Goal: Task Accomplishment & Management: Complete application form

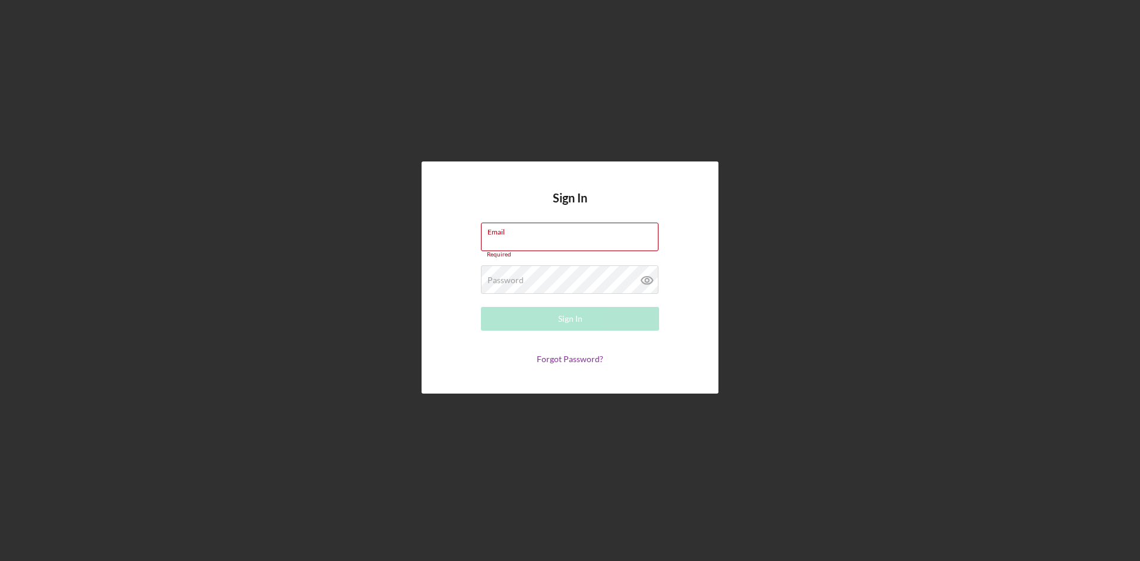
type input "[EMAIL_ADDRESS][DOMAIN_NAME]"
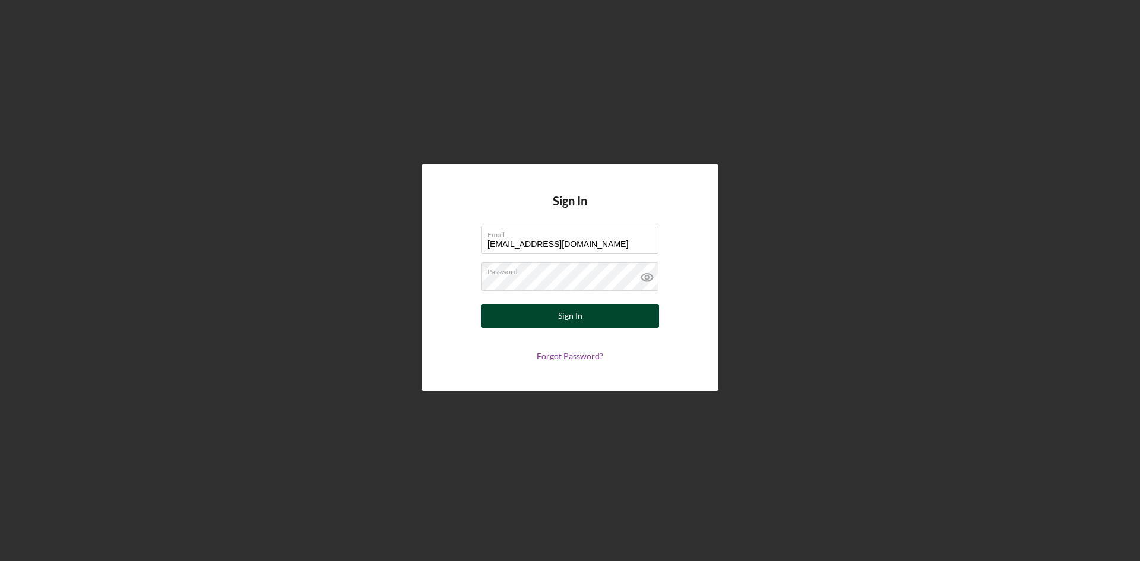
click at [576, 316] on div "Sign In" at bounding box center [570, 316] width 24 height 24
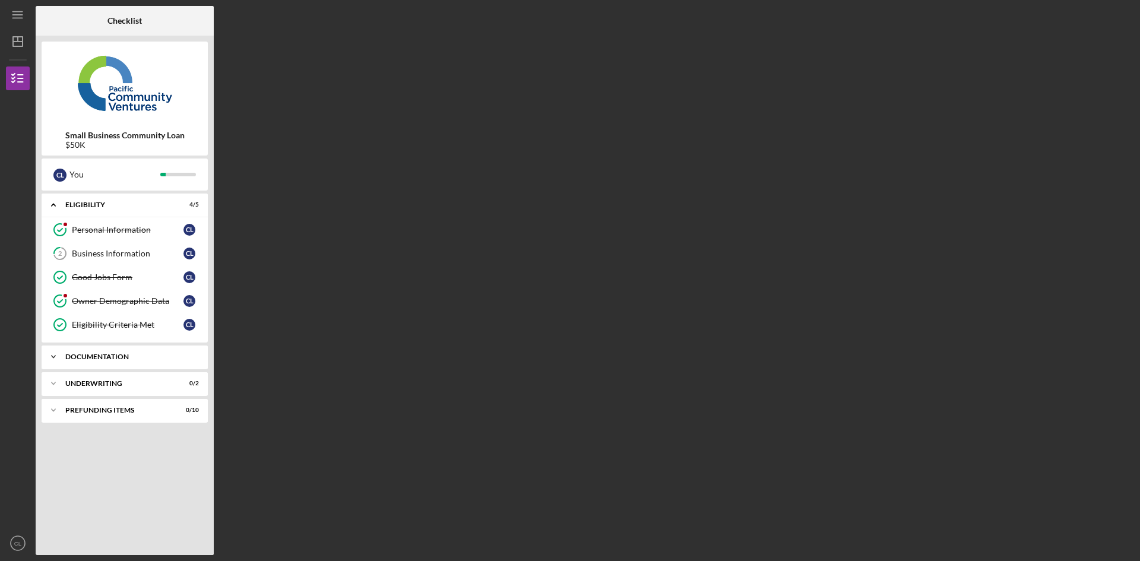
click at [106, 356] on div "Documentation" at bounding box center [129, 356] width 128 height 7
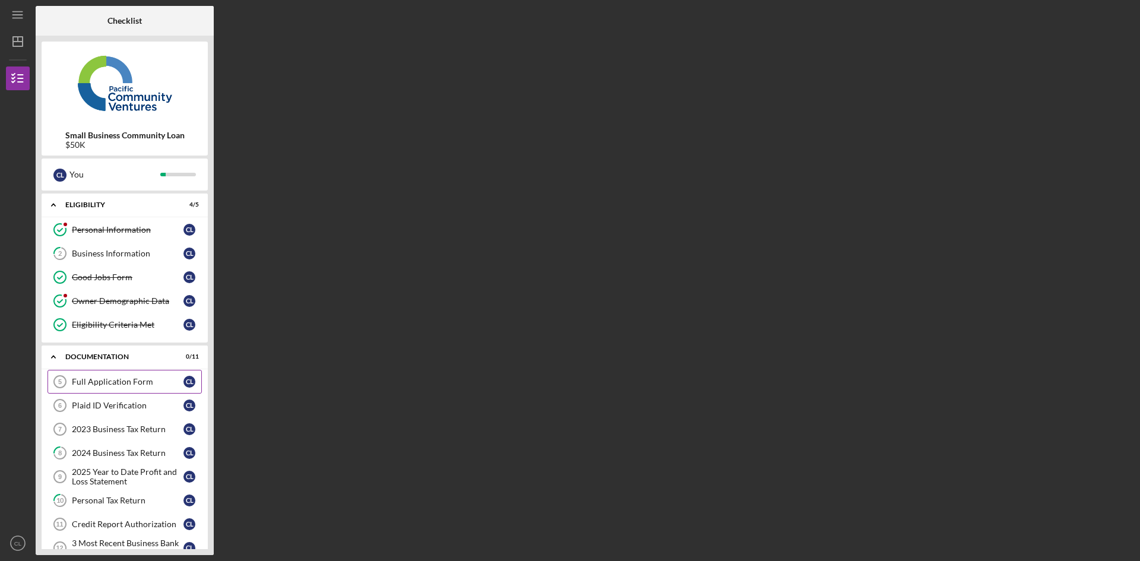
click at [106, 385] on div "Full Application Form" at bounding box center [128, 381] width 112 height 9
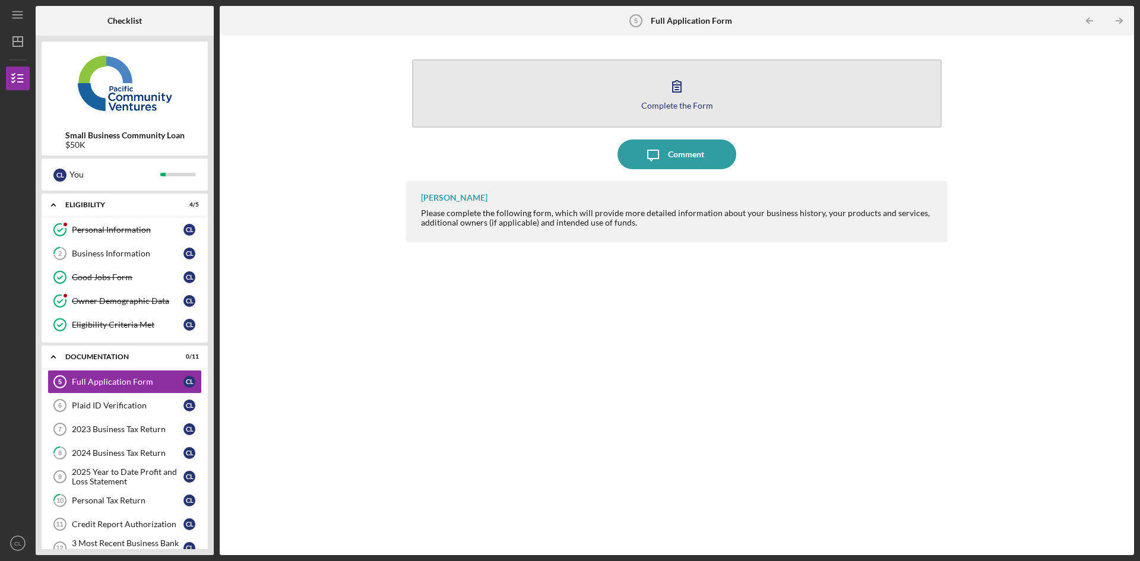
click at [674, 87] on icon "button" at bounding box center [677, 86] width 30 height 30
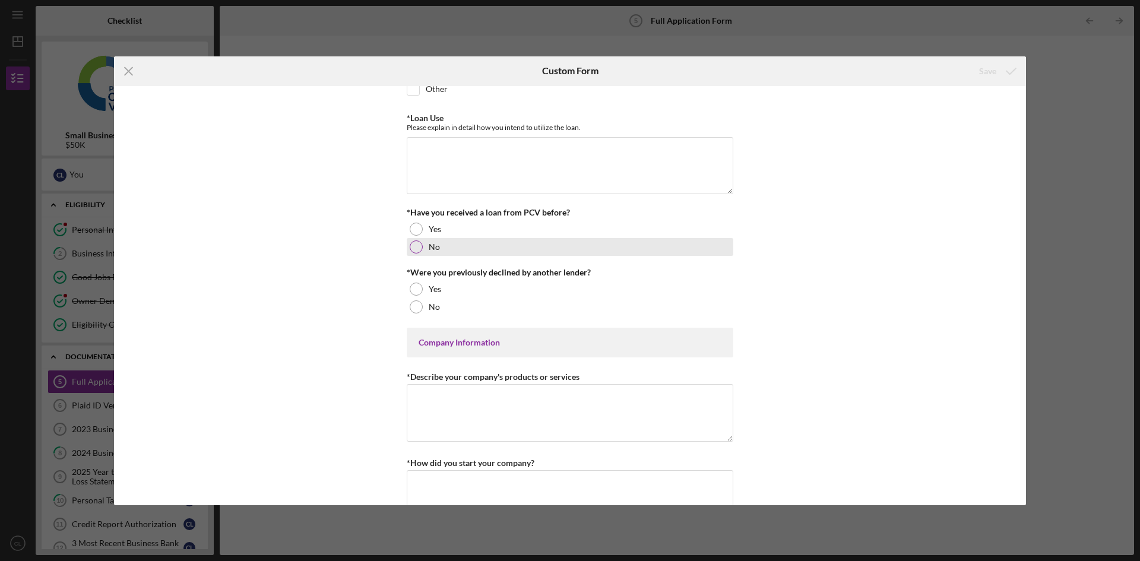
scroll to position [237, 0]
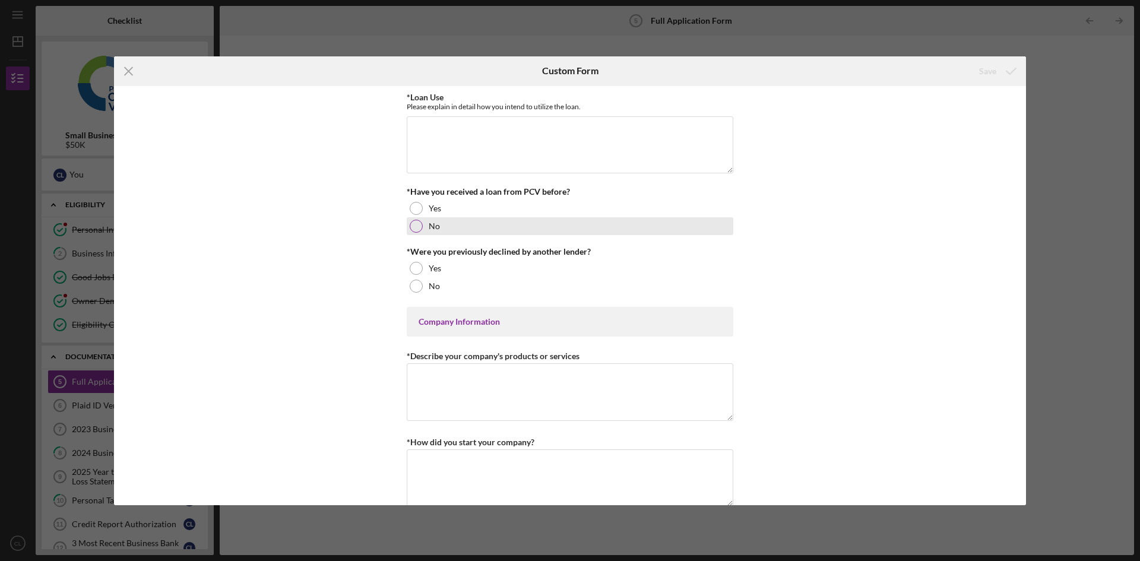
click at [413, 226] on div at bounding box center [416, 226] width 13 height 13
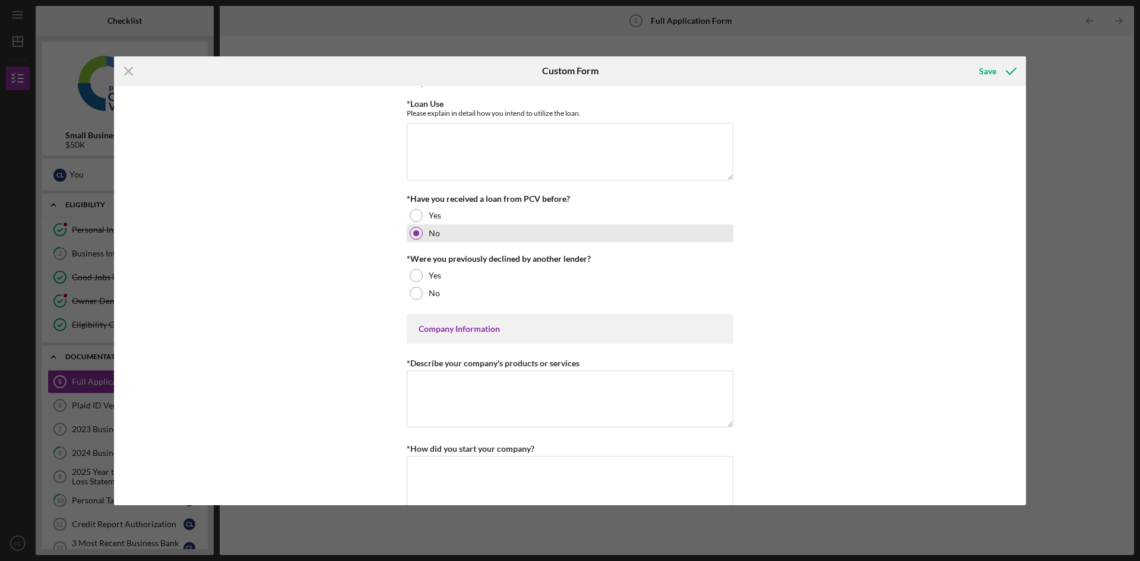
scroll to position [245, 0]
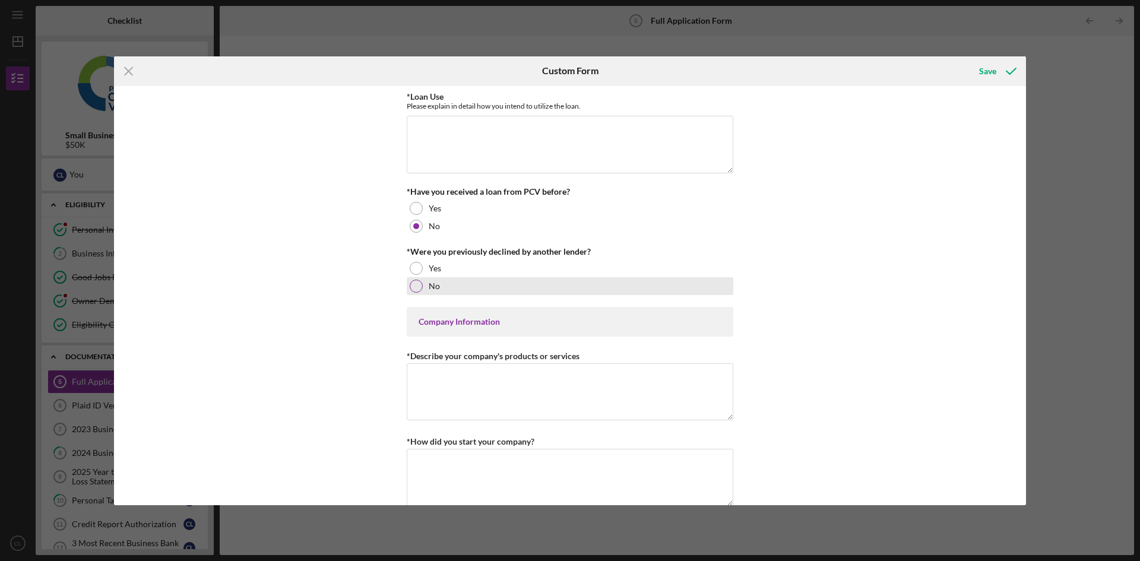
click at [416, 284] on div at bounding box center [416, 286] width 13 height 13
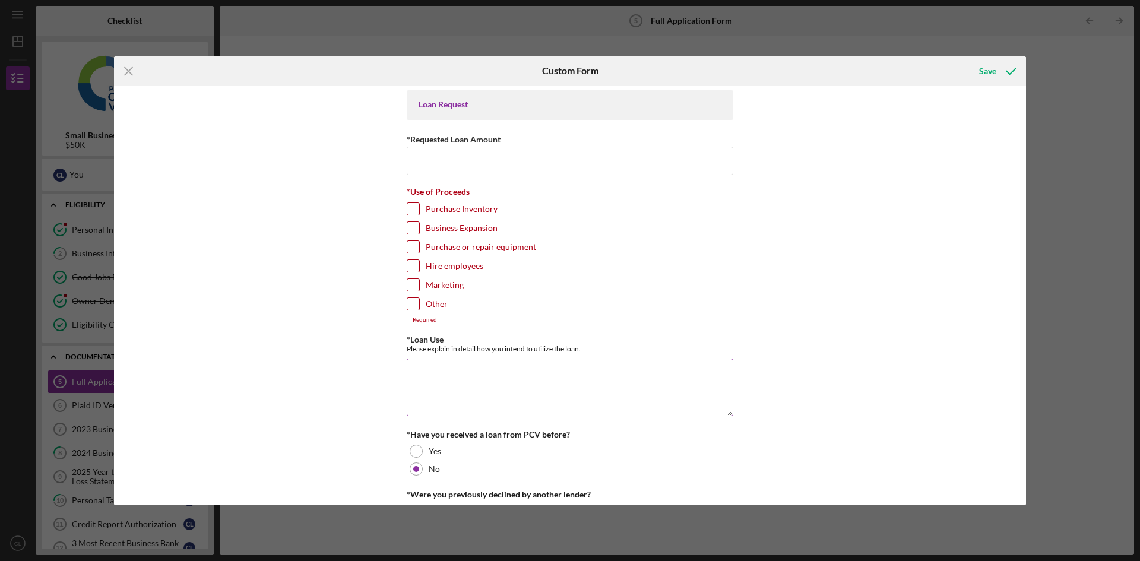
scroll to position [0, 0]
click at [535, 158] on input "*Requested Loan Amount" at bounding box center [570, 162] width 326 height 28
type input "$50,000"
click at [413, 229] on input "Business Expansion" at bounding box center [413, 230] width 12 height 12
checkbox input "true"
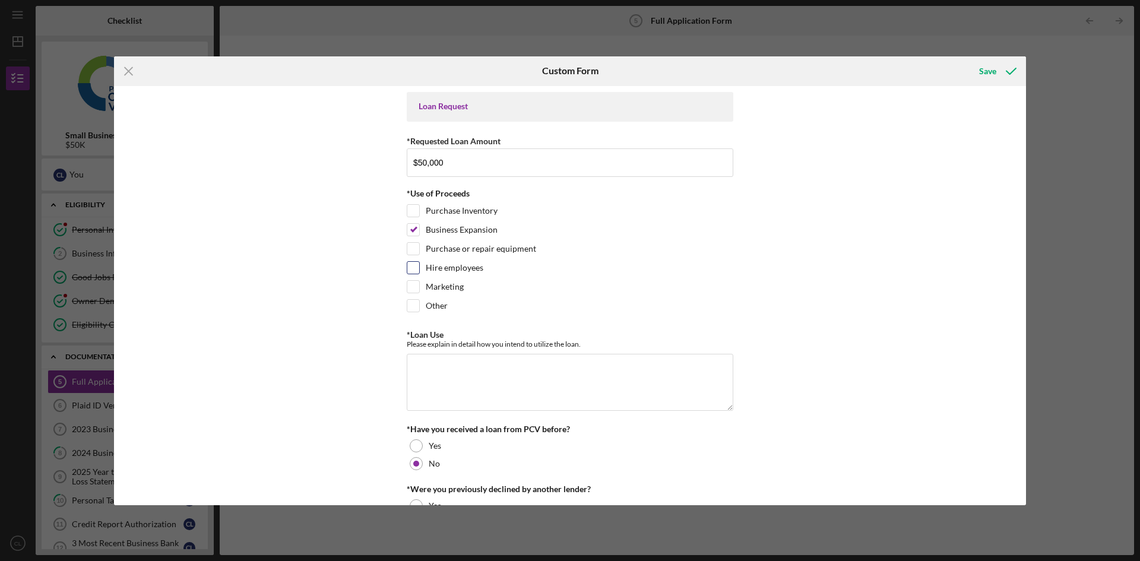
click at [414, 269] on input "Hire employees" at bounding box center [413, 268] width 12 height 12
checkbox input "true"
click at [413, 213] on input "Purchase Inventory" at bounding box center [413, 211] width 12 height 12
checkbox input "true"
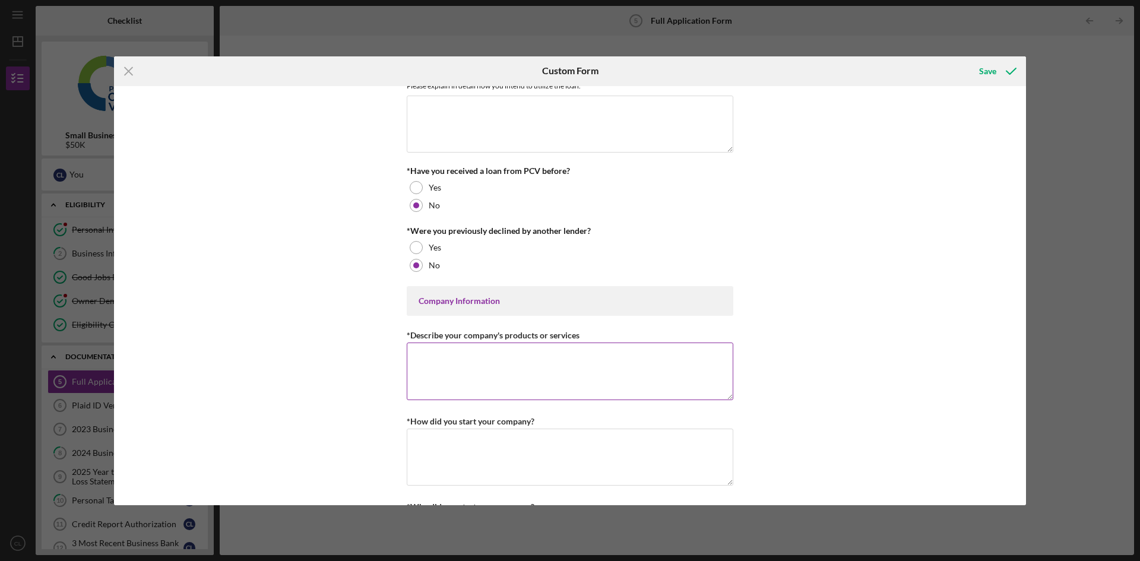
scroll to position [237, 0]
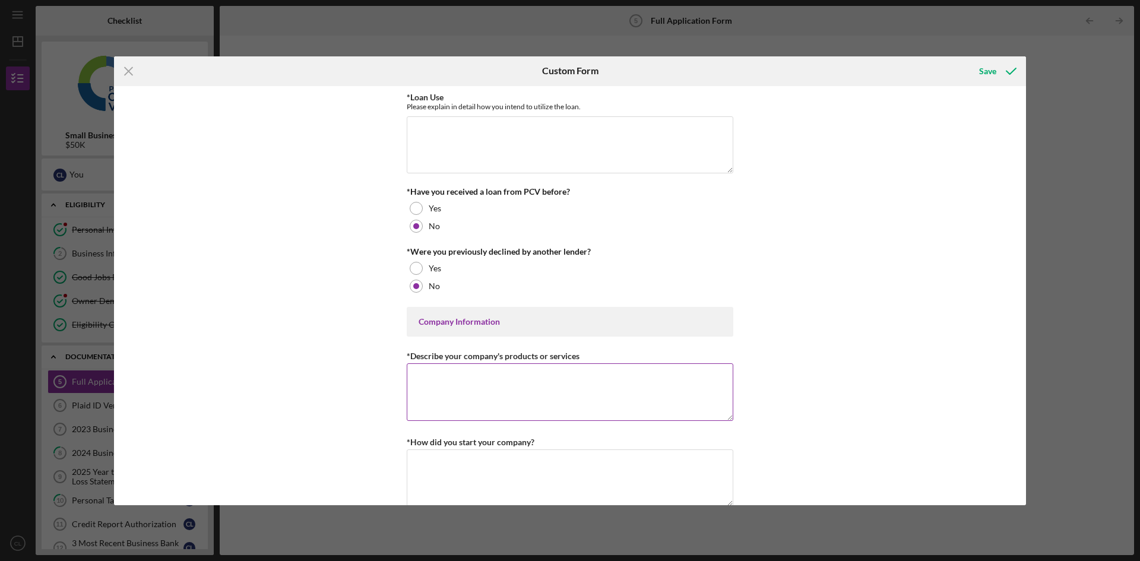
click at [421, 370] on textarea "*Describe your company's products or services" at bounding box center [570, 391] width 326 height 57
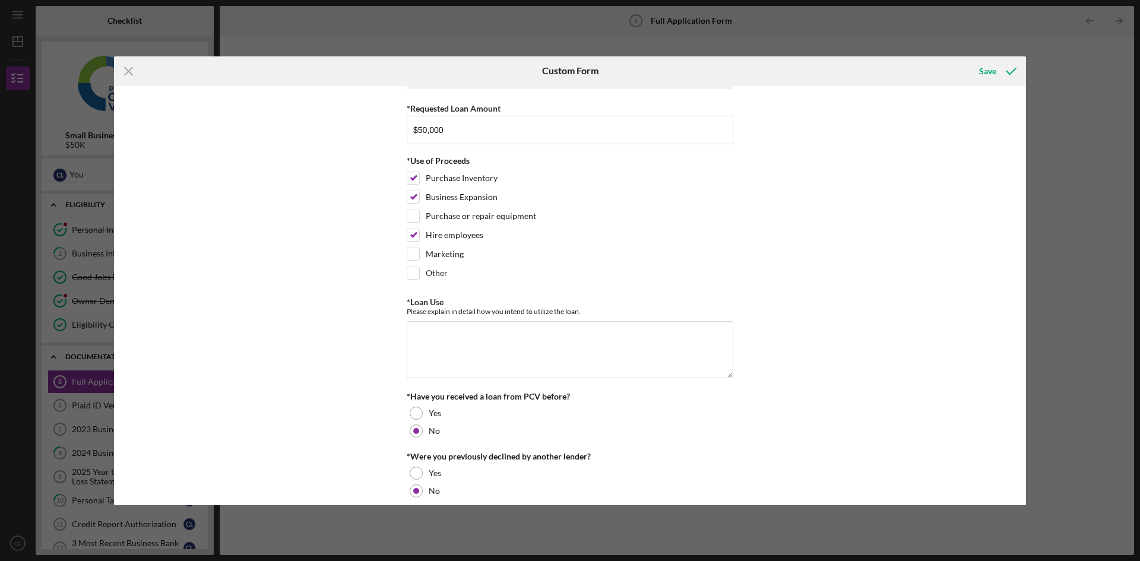
scroll to position [0, 0]
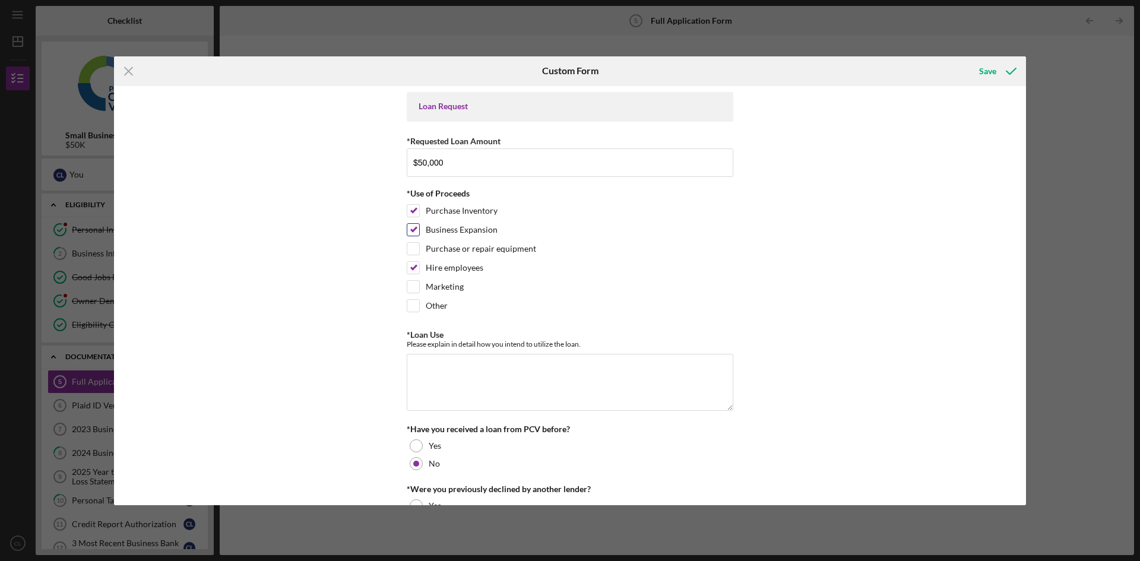
drag, startPoint x: 540, startPoint y: 323, endPoint x: 548, endPoint y: 231, distance: 91.8
drag, startPoint x: 548, startPoint y: 231, endPoint x: 548, endPoint y: 220, distance: 11.3
drag, startPoint x: 548, startPoint y: 220, endPoint x: 752, endPoint y: 264, distance: 208.2
click at [752, 264] on div "Loan Request *Requested Loan Amount $50,000 *Use of Proceeds Purchase Inventory…" at bounding box center [570, 295] width 912 height 419
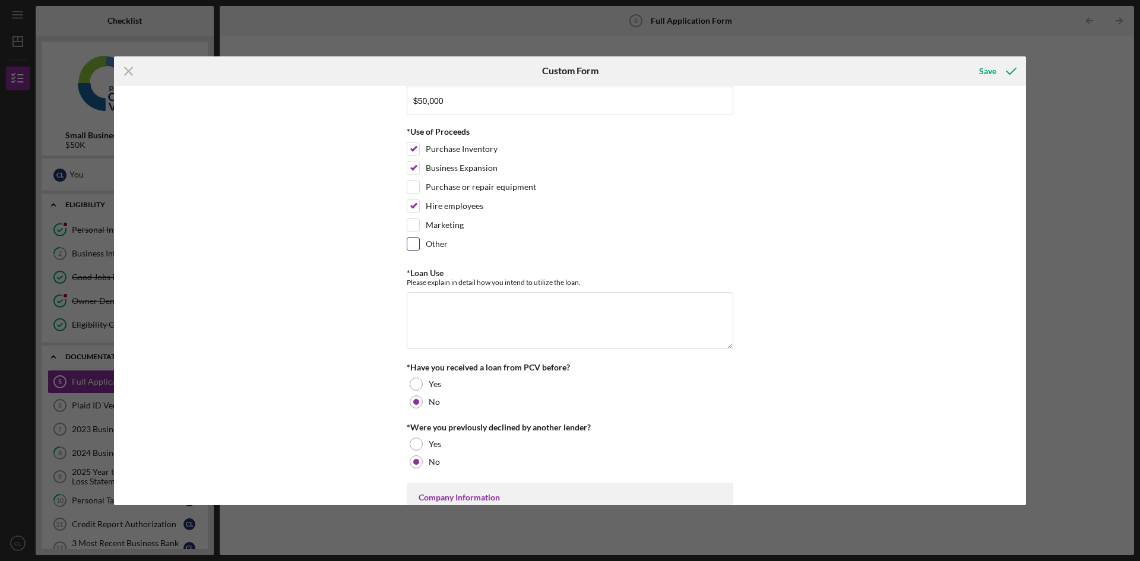
scroll to position [59, 0]
click at [480, 310] on textarea "*Loan Use" at bounding box center [570, 322] width 326 height 57
click at [460, 308] on textarea "Need to purcase inventory" at bounding box center [570, 322] width 326 height 57
click at [527, 309] on textarea "Need to purchase inventory" at bounding box center [570, 322] width 326 height 57
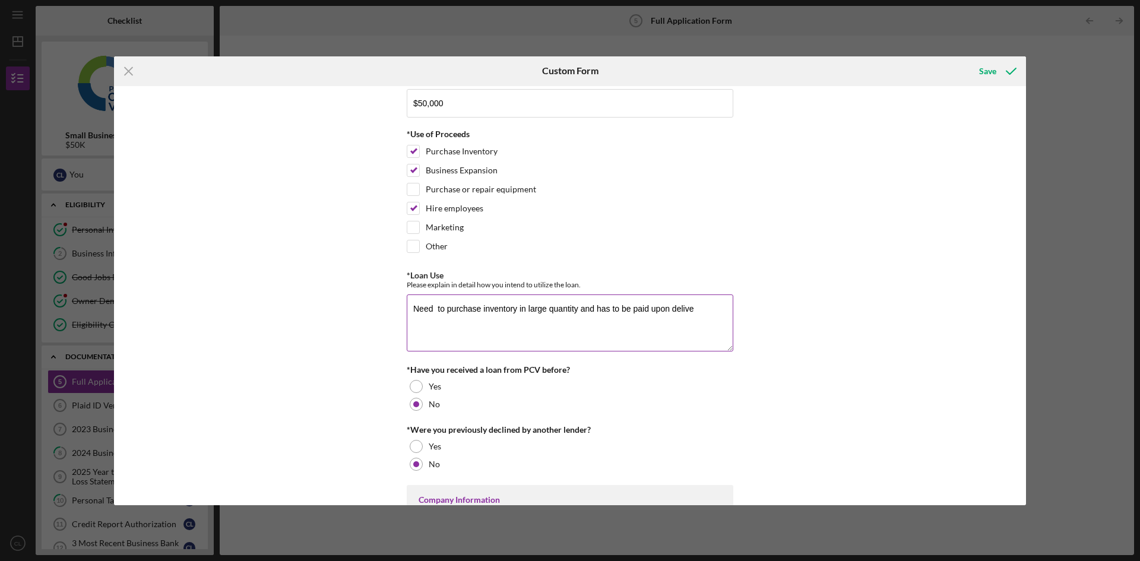
click at [648, 304] on textarea "Need to purchase inventory in large quantity and has to be paid upon delive" at bounding box center [570, 322] width 326 height 57
click at [472, 321] on textarea "Need to purchase inventory in large quantity and has to be paid 50% with order …" at bounding box center [570, 322] width 326 height 57
click at [407, 307] on textarea "Need to purchase inventory in large quantity and has to be paid 50% with order …" at bounding box center [570, 322] width 326 height 57
click at [415, 309] on textarea "Need to purchase inventory in large quantity and has to be paid 50% with order …" at bounding box center [570, 322] width 326 height 57
click at [409, 309] on textarea "Need to purchase inventory in large quantity and has to be paid 50% with order …" at bounding box center [570, 322] width 326 height 57
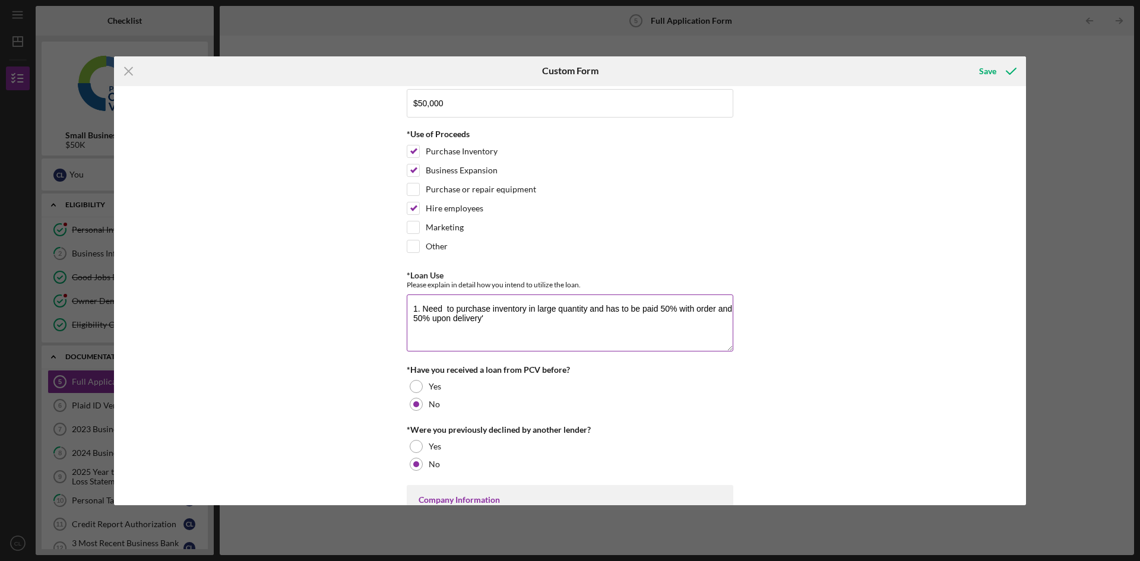
click at [482, 318] on textarea "1. Need to purchase inventory in large quantity and has to be paid 50% with ord…" at bounding box center [570, 322] width 326 height 57
drag, startPoint x: 487, startPoint y: 319, endPoint x: 439, endPoint y: 328, distance: 49.5
click at [439, 328] on textarea "1. Need to purchase inventory in large quantity and has to be paid 50% with ord…" at bounding box center [570, 322] width 326 height 57
click at [471, 329] on textarea "1. Need to purchase inventory in large quantity and has to be paid 50% with ord…" at bounding box center [570, 322] width 326 height 57
click at [565, 329] on textarea "1. Need to purchase inventory in large quantity and has to be paid 50% with ord…" at bounding box center [570, 322] width 326 height 57
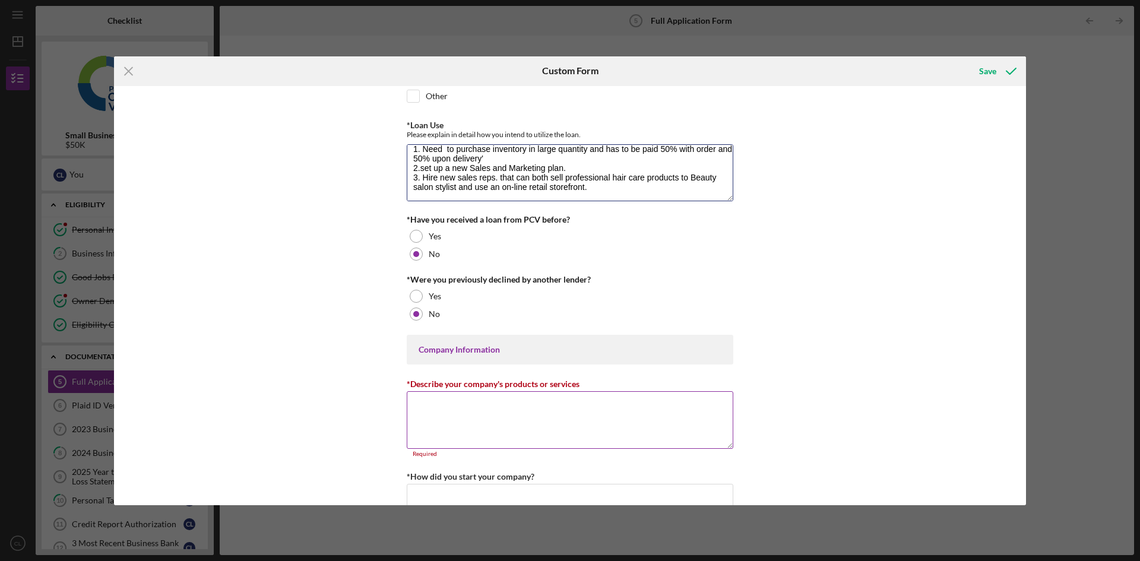
scroll to position [237, 0]
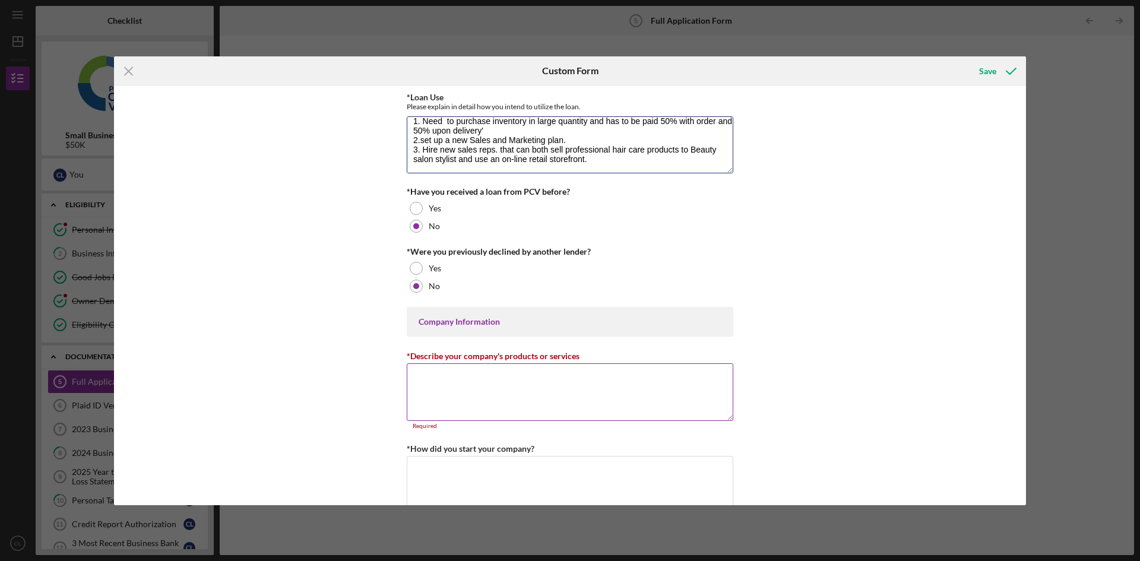
type textarea "1. Need to purchase inventory in large quantity and has to be paid 50% with ord…"
click at [500, 378] on textarea "*Describe your company's products or services" at bounding box center [570, 391] width 326 height 57
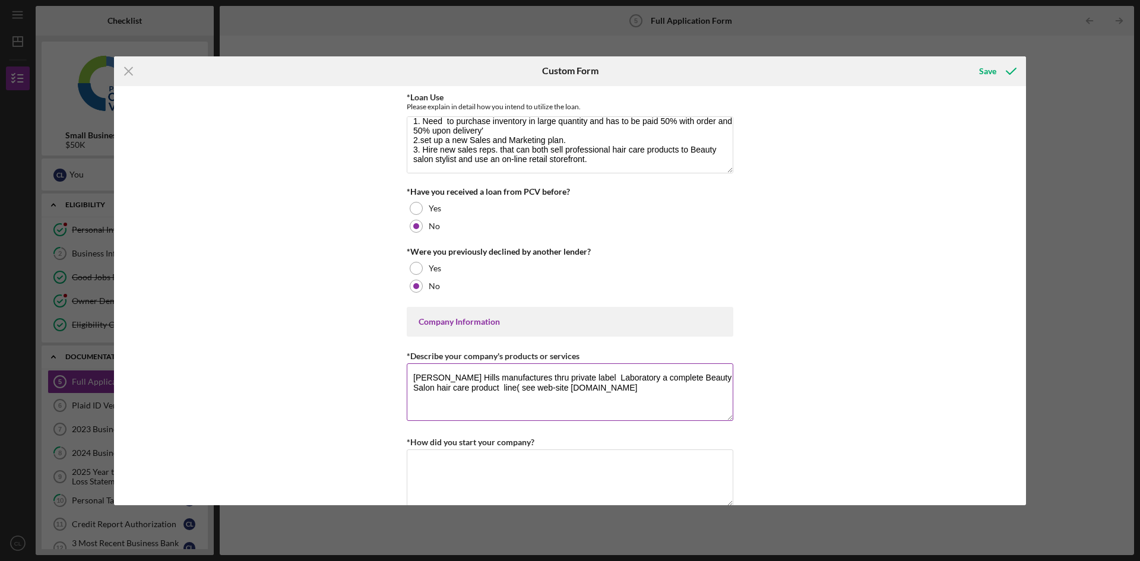
click at [516, 388] on textarea "[PERSON_NAME] Hills manufactures thru private label Laboratory a complete Beaut…" at bounding box center [570, 391] width 326 height 57
click at [500, 384] on textarea "[PERSON_NAME] Hills manufactures thru private label Laboratory a complete Beaut…" at bounding box center [570, 391] width 326 height 57
click at [528, 389] on textarea "[PERSON_NAME] Hills manufactures thru private label Laboratory a complete Beaut…" at bounding box center [570, 391] width 326 height 57
click at [528, 388] on textarea "[PERSON_NAME] Hills manufactures thru private label Laboratory a complete Beaut…" at bounding box center [570, 391] width 326 height 57
click at [623, 388] on textarea "[PERSON_NAME] Hills manufactures thru private label Laboratory a complete Beaut…" at bounding box center [570, 391] width 326 height 57
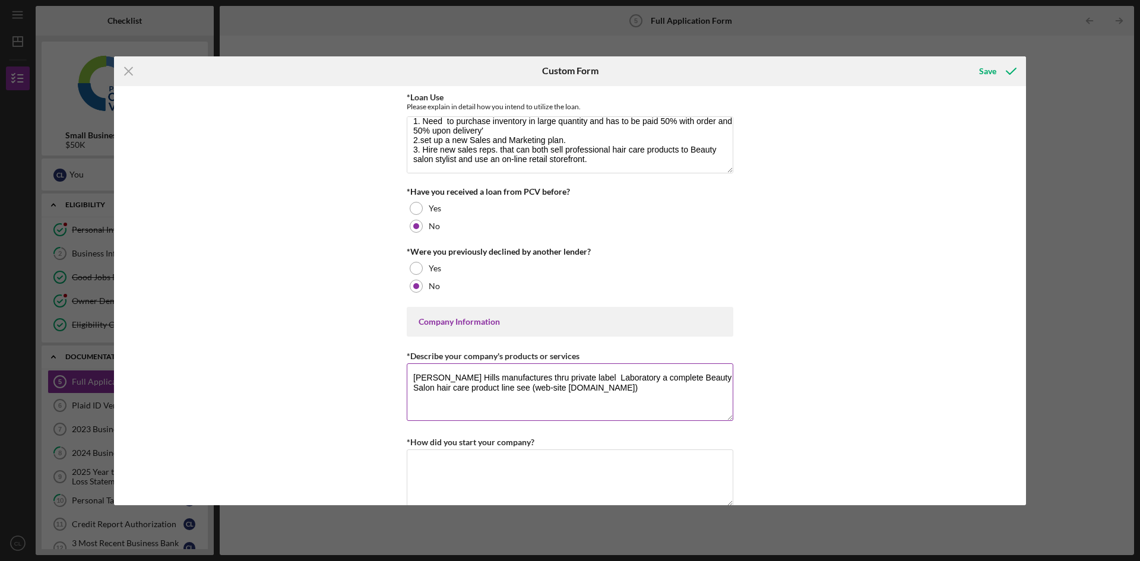
click at [635, 394] on textarea "[PERSON_NAME] Hills manufactures thru private label Laboratory a complete Beaut…" at bounding box center [570, 391] width 326 height 57
click at [627, 393] on textarea "[PERSON_NAME] Hills manufactures thru private label Laboratory a complete Beaut…" at bounding box center [570, 391] width 326 height 57
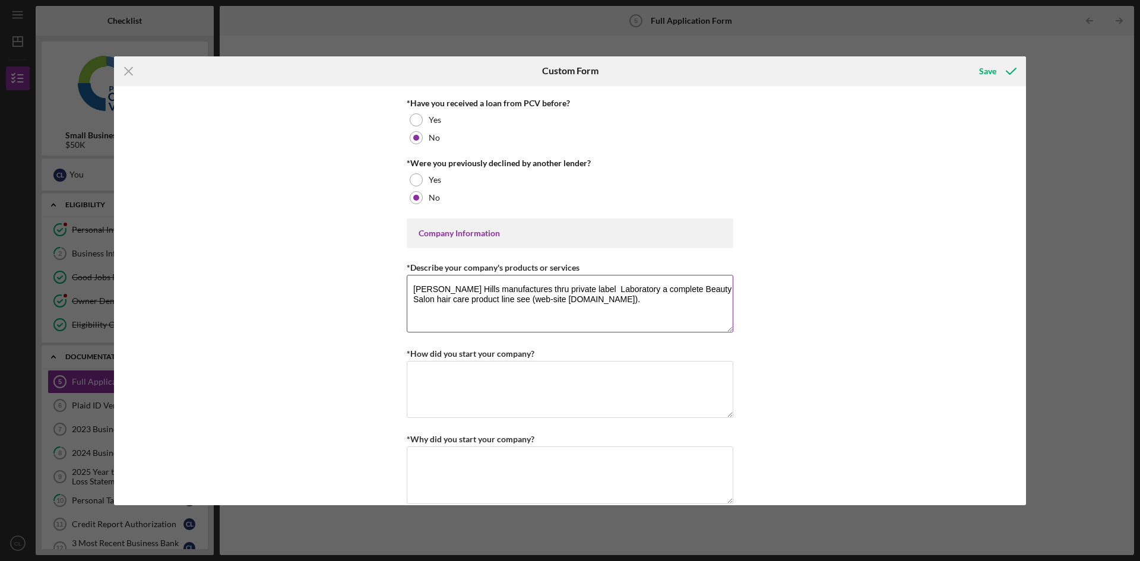
scroll to position [356, 0]
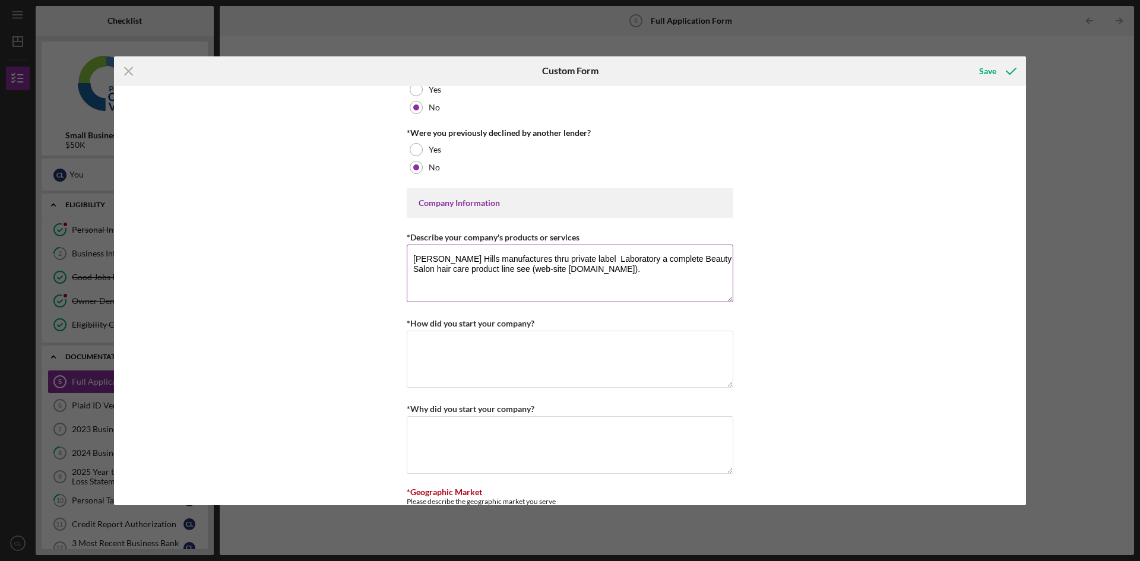
click at [651, 261] on textarea "[PERSON_NAME] Hills manufactures thru private label Laboratory a complete Beaut…" at bounding box center [570, 273] width 326 height 57
click at [656, 258] on textarea "[PERSON_NAME] Hills manufactures thru private label LaboratoryS a complete Beau…" at bounding box center [570, 273] width 326 height 57
click at [651, 261] on textarea "[PERSON_NAME] Hills manufactures thru private label Laboratory a complete Beaut…" at bounding box center [570, 273] width 326 height 57
click at [541, 259] on textarea "[PERSON_NAME] Hills manufactures thru private label Laboratory. a complete Beau…" at bounding box center [570, 273] width 326 height 57
click at [606, 260] on textarea "[PERSON_NAME] Hills manufactures its products thru private label Laboratory. a …" at bounding box center [570, 273] width 326 height 57
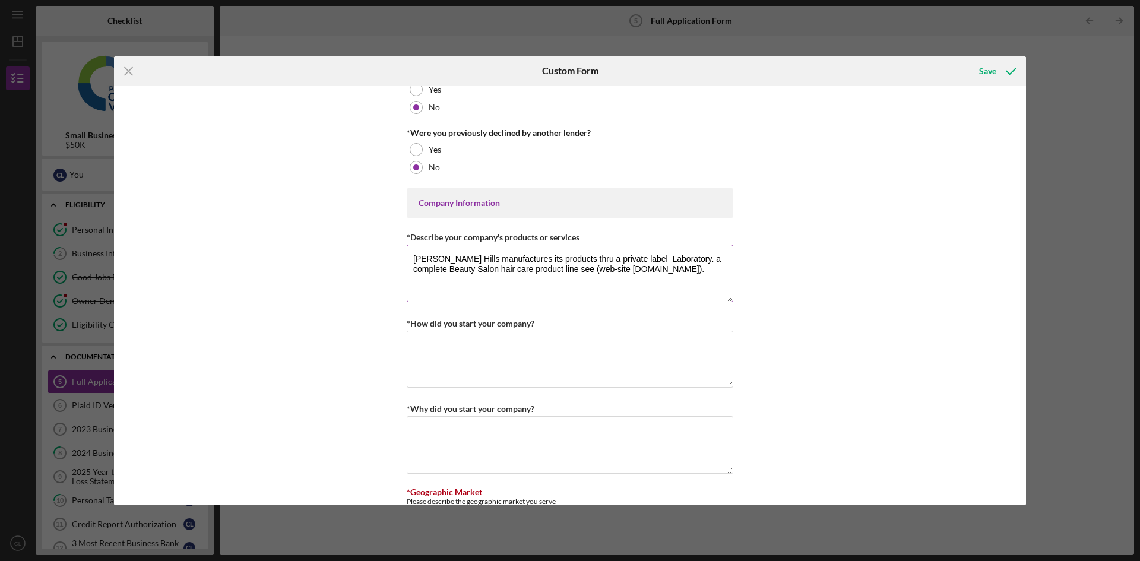
click at [713, 256] on textarea "[PERSON_NAME] Hills manufactures its products thru a private label Laboratory. …" at bounding box center [570, 273] width 326 height 57
click at [712, 256] on textarea "[PERSON_NAME] Hills manufactures its products thru a private label Laboratory. …" at bounding box center [570, 273] width 326 height 57
click at [666, 262] on textarea "[PERSON_NAME] Hills manufactures its products thru a private label Laboratory. …" at bounding box center [570, 273] width 326 height 57
click at [703, 260] on textarea "[PERSON_NAME] Hills manufactures its products thru a private label laboratory. …" at bounding box center [570, 273] width 326 height 57
click at [597, 270] on textarea "[PERSON_NAME] Hills manufactures its products thru a private label laboratory. …" at bounding box center [570, 273] width 326 height 57
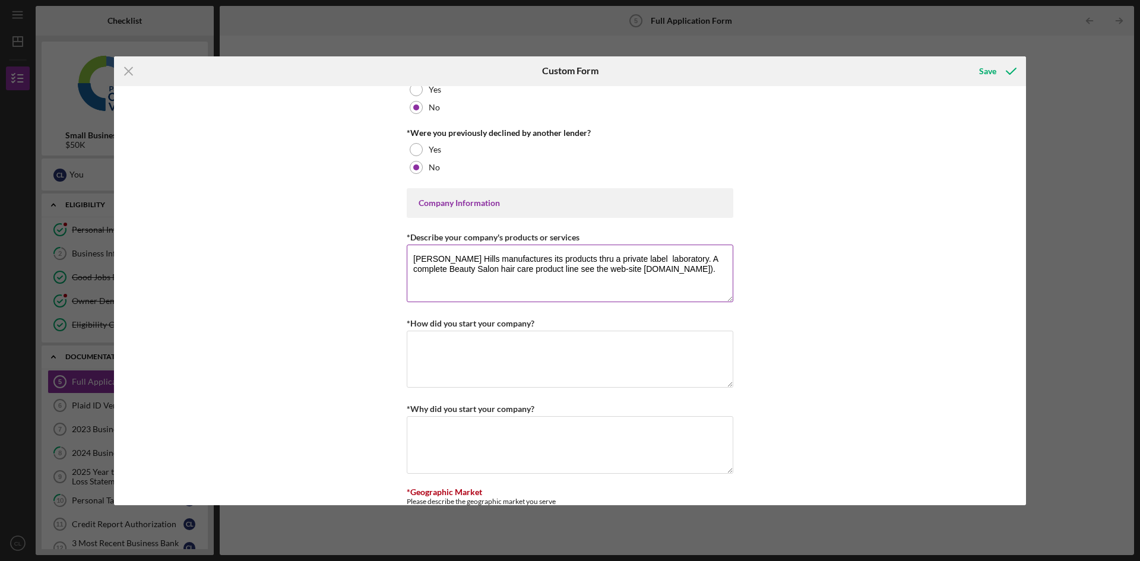
click at [640, 268] on textarea "[PERSON_NAME] Hills manufactures its products thru a private label laboratory. …" at bounding box center [570, 273] width 326 height 57
click at [704, 270] on textarea "[PERSON_NAME] Hills manufactures its products thru a private label laboratory. …" at bounding box center [570, 273] width 326 height 57
click at [713, 269] on textarea "[PERSON_NAME] Hills manufactures its products thru a private label laboratory. …" at bounding box center [570, 273] width 326 height 57
click at [418, 279] on textarea "[PERSON_NAME] Hills manufactures its products thru a private label laboratory. …" at bounding box center [570, 273] width 326 height 57
click at [708, 271] on textarea "[PERSON_NAME] Hills manufactures its products thru a private label laboratory. …" at bounding box center [570, 273] width 326 height 57
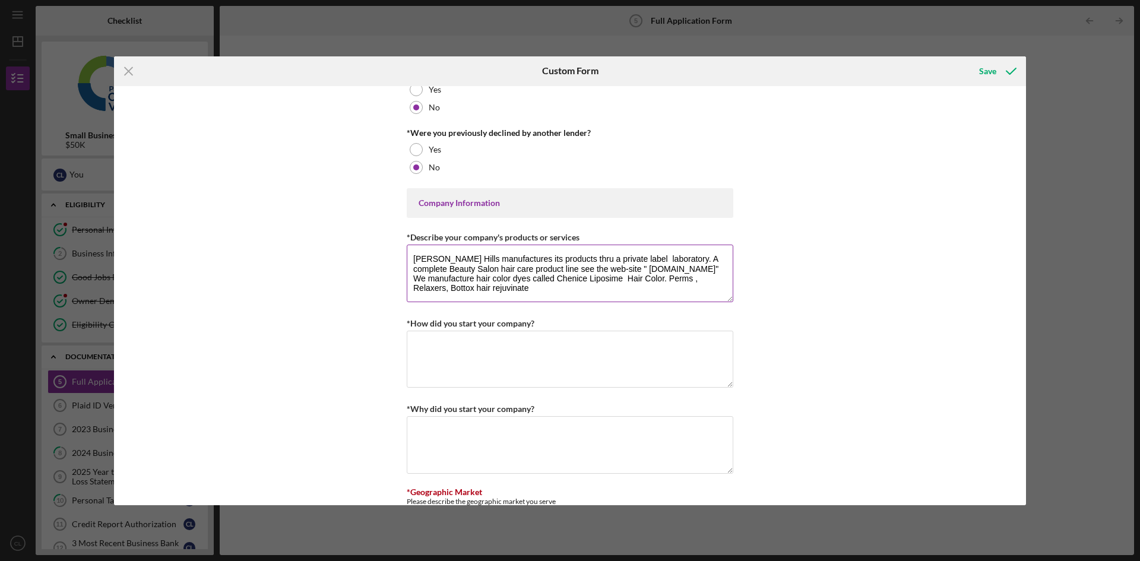
click at [513, 288] on textarea "[PERSON_NAME] Hills manufactures its products thru a private label laboratory. …" at bounding box center [570, 273] width 326 height 57
click at [531, 288] on textarea "[PERSON_NAME] Hills manufactures its products thru a private label laboratory. …" at bounding box center [570, 273] width 326 height 57
click at [539, 286] on textarea "[PERSON_NAME] Hills manufactures its products thru a private label laboratory. …" at bounding box center [570, 273] width 326 height 57
click at [546, 290] on textarea "[PERSON_NAME] Hills manufactures its products thru a private label laboratory. …" at bounding box center [570, 273] width 326 height 57
click at [541, 291] on textarea "[PERSON_NAME] Hills manufactures its products thru a private label laboratory. …" at bounding box center [570, 273] width 326 height 57
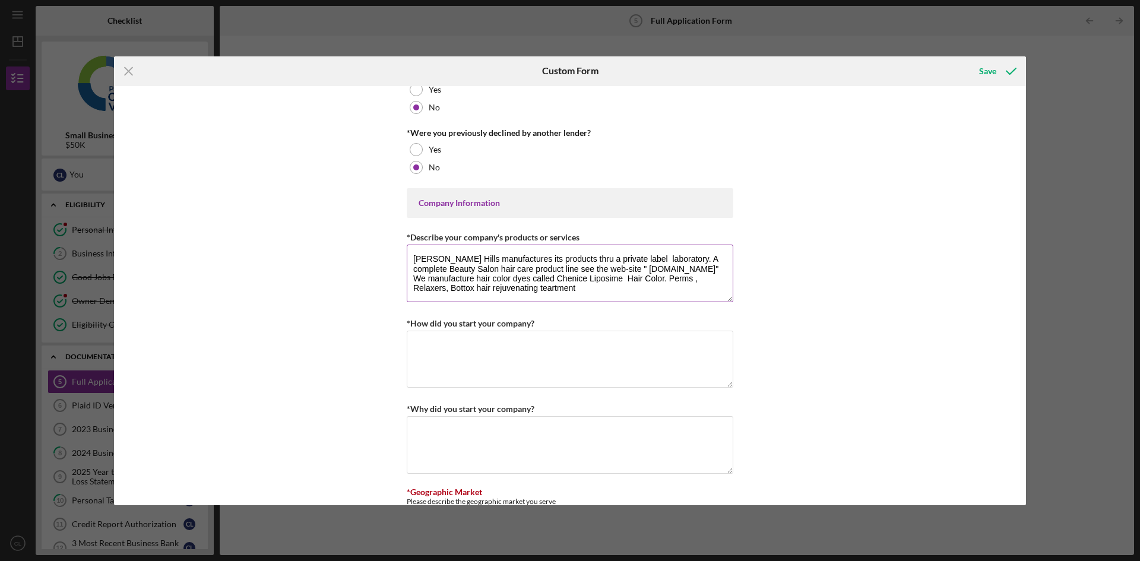
click at [544, 288] on textarea "[PERSON_NAME] Hills manufactures its products thru a private label laboratory. …" at bounding box center [570, 273] width 326 height 57
click at [553, 289] on textarea "[PERSON_NAME] Hills manufactures its products thru a private label laboratory. …" at bounding box center [570, 273] width 326 height 57
click at [581, 291] on textarea "[PERSON_NAME] Hills manufactures its products thru a private label laboratory. …" at bounding box center [570, 273] width 326 height 57
click at [456, 289] on textarea "[PERSON_NAME] Hills manufactures its products thru a private label laboratory. …" at bounding box center [570, 273] width 326 height 57
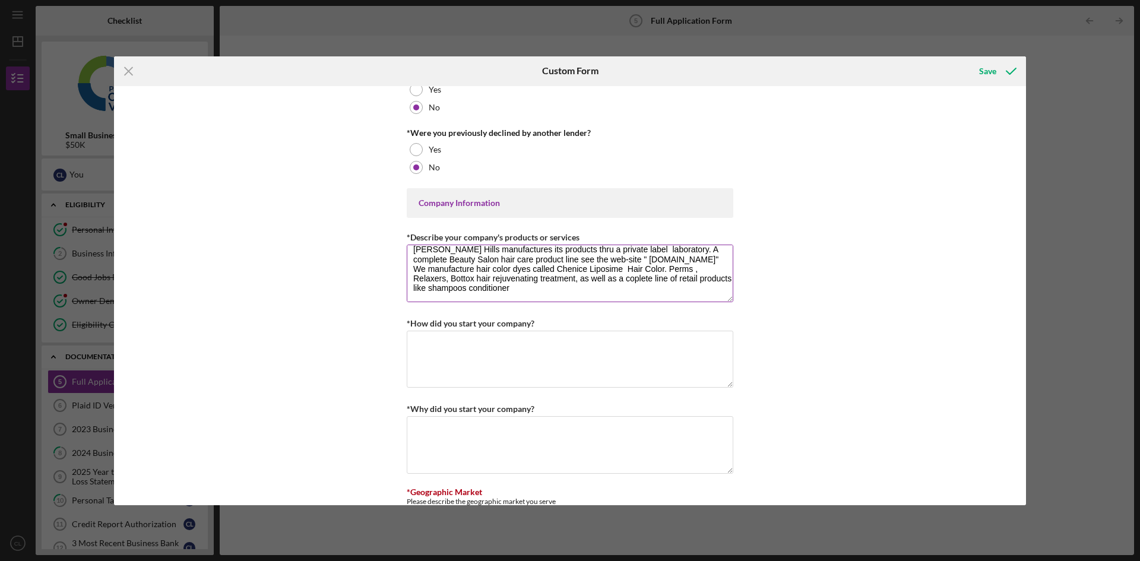
click at [500, 287] on textarea "[PERSON_NAME] Hills manufactures its products thru a private label laboratory. …" at bounding box center [570, 273] width 326 height 57
click at [547, 286] on textarea "[PERSON_NAME] Hills manufactures its products thru a private label laboratory. …" at bounding box center [570, 273] width 326 height 57
click at [624, 287] on textarea "[PERSON_NAME] Hills manufactures its products thru a private label laboratory. …" at bounding box center [570, 273] width 326 height 57
click at [633, 277] on textarea "[PERSON_NAME] Hills manufactures its products thru a private label laboratory. …" at bounding box center [570, 273] width 326 height 57
click at [522, 296] on textarea "[PERSON_NAME] Hills manufactures its products thru a private label laboratory. …" at bounding box center [570, 273] width 326 height 57
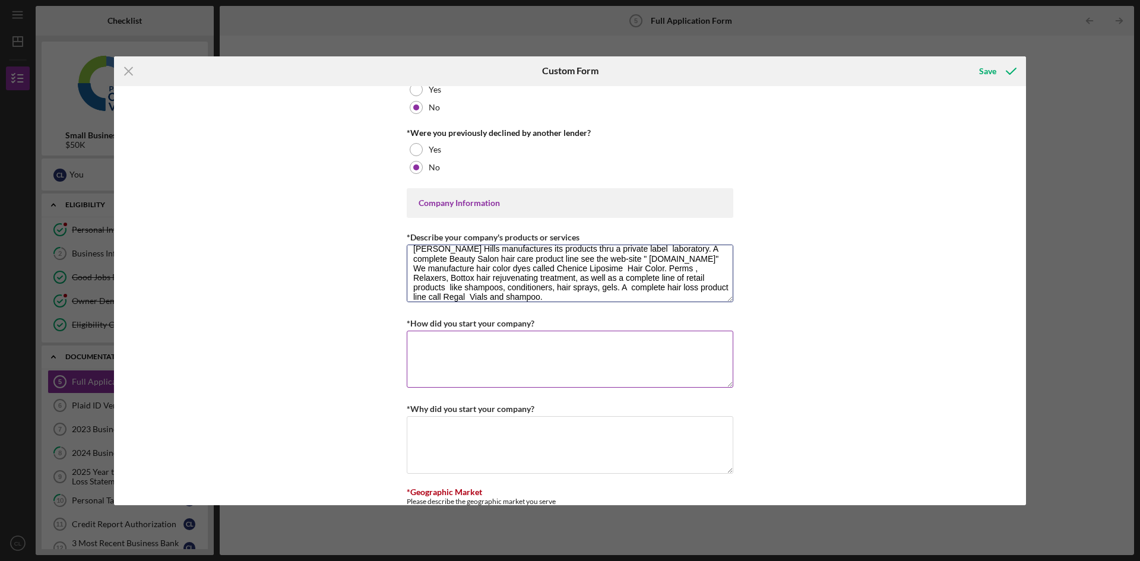
type textarea "[PERSON_NAME] Hills manufactures its products thru a private label laboratory. …"
click at [456, 350] on textarea "*How did you start your company?" at bounding box center [570, 359] width 326 height 57
click at [464, 347] on textarea "Started with ^ retail products" at bounding box center [570, 359] width 326 height 57
click at [516, 345] on textarea "Started with 6 retail products" at bounding box center [570, 359] width 326 height 57
click at [585, 356] on textarea "Started with 6 retail products at at the Salon Beauty products Show in [GEOGRAP…" at bounding box center [570, 359] width 326 height 57
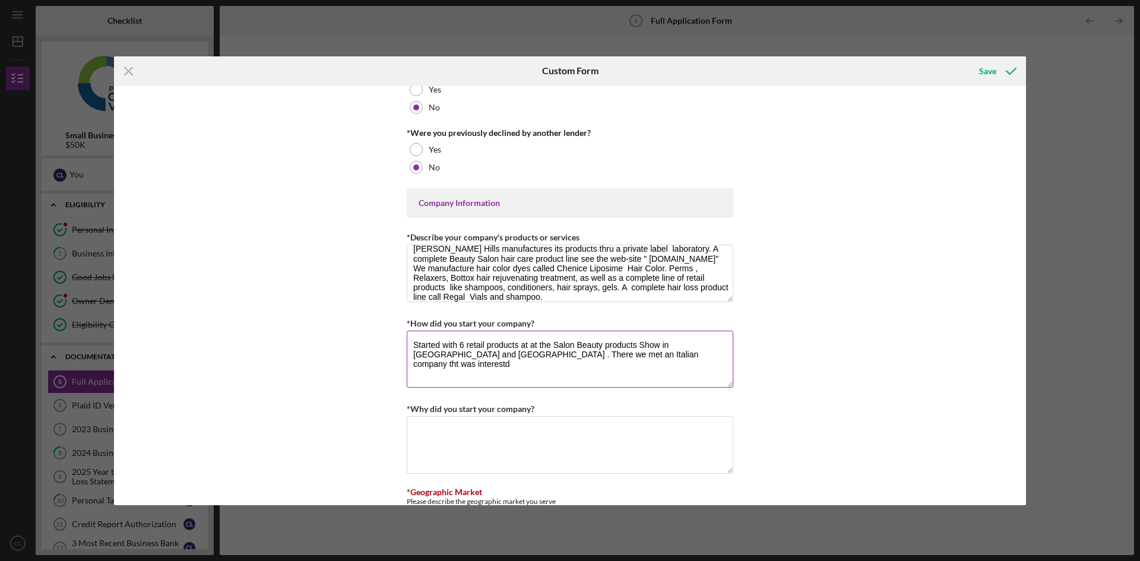
click at [586, 356] on textarea "Started with 6 retail products at at the Salon Beauty products Show in [GEOGRAP…" at bounding box center [570, 359] width 326 height 57
click at [640, 356] on textarea "Started with 6 retail products at at the Salon Beauty products Show in [GEOGRAP…" at bounding box center [570, 359] width 326 height 57
click at [656, 358] on textarea "Started with 6 retail products at at the Salon Beauty products Show in [GEOGRAP…" at bounding box center [570, 359] width 326 height 57
click at [651, 351] on textarea "Started with 6 retail products at at the Salon Beauty products Show in [GEOGRAP…" at bounding box center [570, 359] width 326 height 57
click at [691, 356] on textarea "Started with 6 retail products at at the Salon Beauty products Show in [GEOGRAP…" at bounding box center [570, 359] width 326 height 57
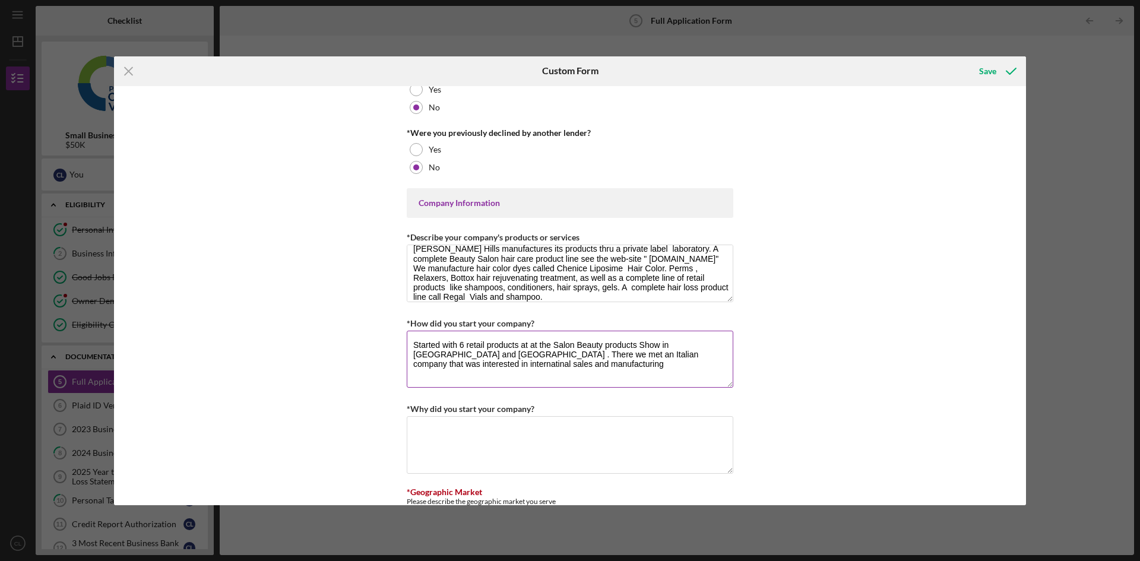
click at [692, 355] on textarea "Started with 6 retail products at at the Salon Beauty products Show in [GEOGRAP…" at bounding box center [570, 359] width 326 height 57
click at [694, 355] on textarea "Started with 6 retail products at at the Salon Beauty products Show in [GEOGRAP…" at bounding box center [570, 359] width 326 height 57
click at [689, 357] on textarea "Started with 6 retail products at at the Salon Beauty products Show in [GEOGRAP…" at bounding box center [570, 359] width 326 height 57
click at [692, 357] on textarea "Started with 6 retail products at at the Salon Beauty products Show in [GEOGRAP…" at bounding box center [570, 359] width 326 height 57
click at [665, 365] on textarea "Started with 6 retail products at at the Salon Beauty products Show in [GEOGRAP…" at bounding box center [570, 359] width 326 height 57
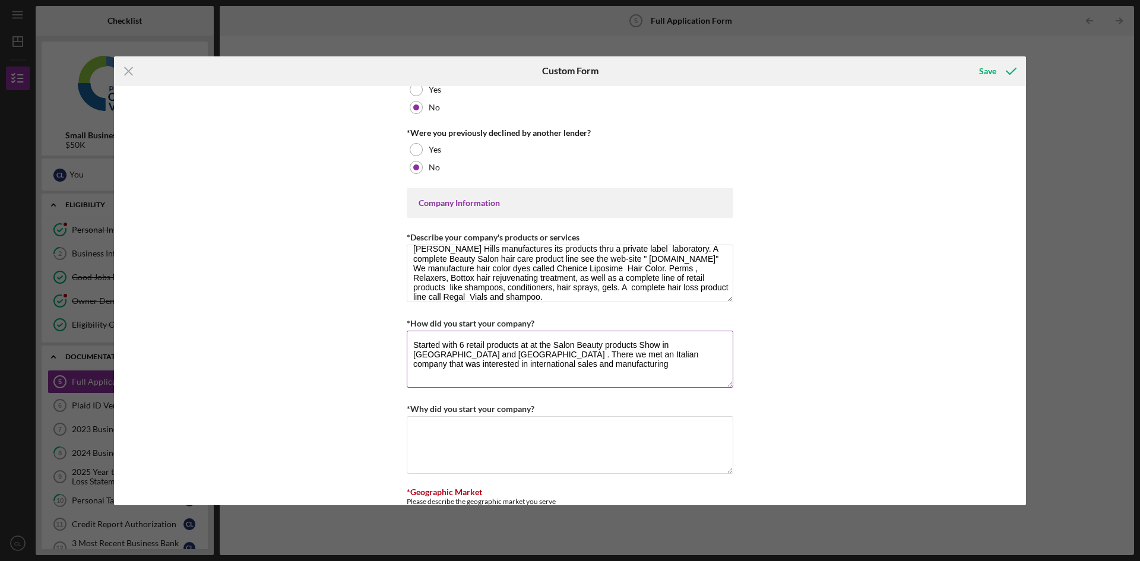
drag, startPoint x: 648, startPoint y: 373, endPoint x: 598, endPoint y: 367, distance: 50.7
click at [638, 373] on textarea "Started with 6 retail products at at the Salon Beauty products Show in [GEOGRAP…" at bounding box center [570, 359] width 326 height 57
click at [489, 364] on textarea "Started with 6 retail products at at the Salon Beauty products Show in [GEOGRAP…" at bounding box center [570, 359] width 326 height 57
click at [661, 354] on textarea "Started with 6 retail products at at the Salon Beauty products Show in [GEOGRAP…" at bounding box center [570, 359] width 326 height 57
click at [506, 369] on textarea "Started with 6 retail products at at the Salon Beauty products Show in [GEOGRAP…" at bounding box center [570, 359] width 326 height 57
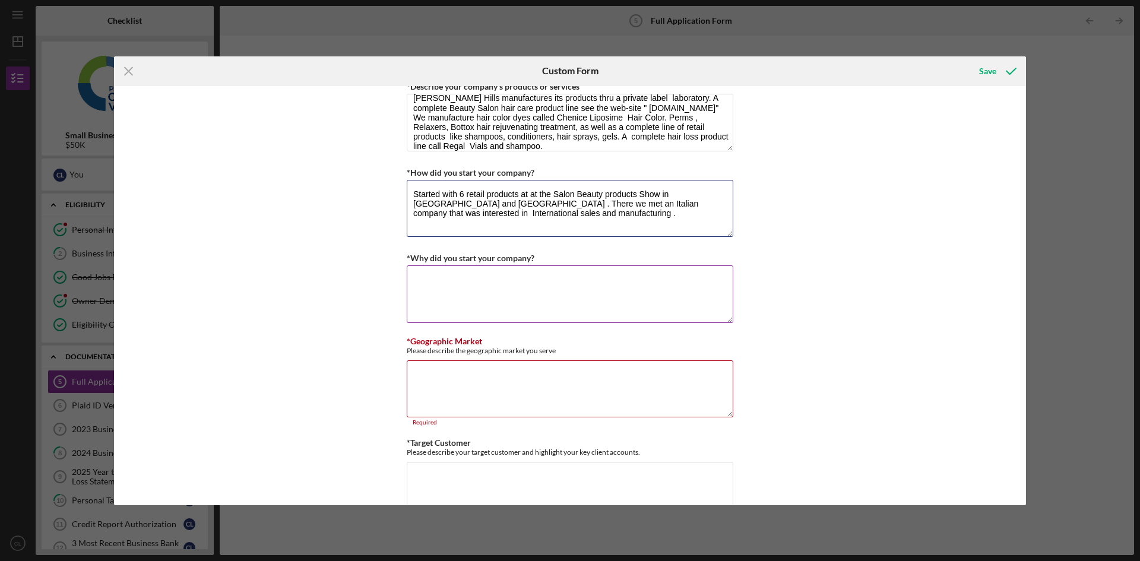
scroll to position [534, 0]
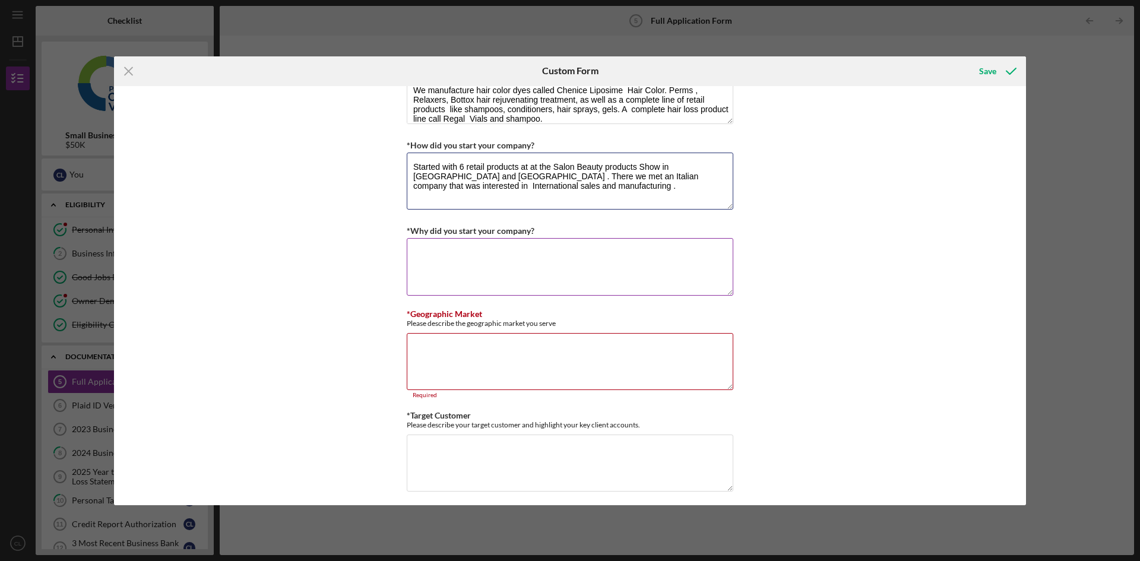
type textarea "Started with 6 retail products at at the Salon Beauty products Show in [GEOGRAP…"
click at [445, 246] on textarea "*Why did you start your company?" at bounding box center [570, 266] width 326 height 57
click at [710, 253] on textarea "recognize a need for Sales in beauty salons to be both brick & mortar as well a…" at bounding box center [570, 266] width 326 height 57
click at [445, 264] on textarea "recognize a need for Sales in beauty salons to be both brick & mortar as well a…" at bounding box center [570, 266] width 326 height 57
type textarea "recognize a need for Sales in beauty salons to be both brick & mortar as well a…"
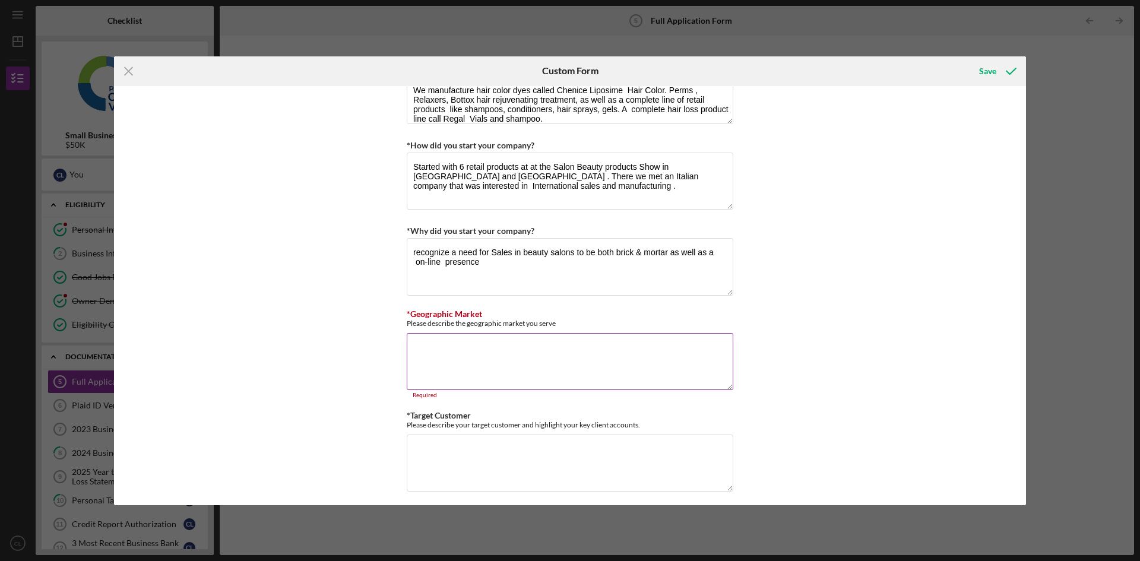
click at [420, 345] on textarea "*Geographic Market" at bounding box center [570, 361] width 326 height 57
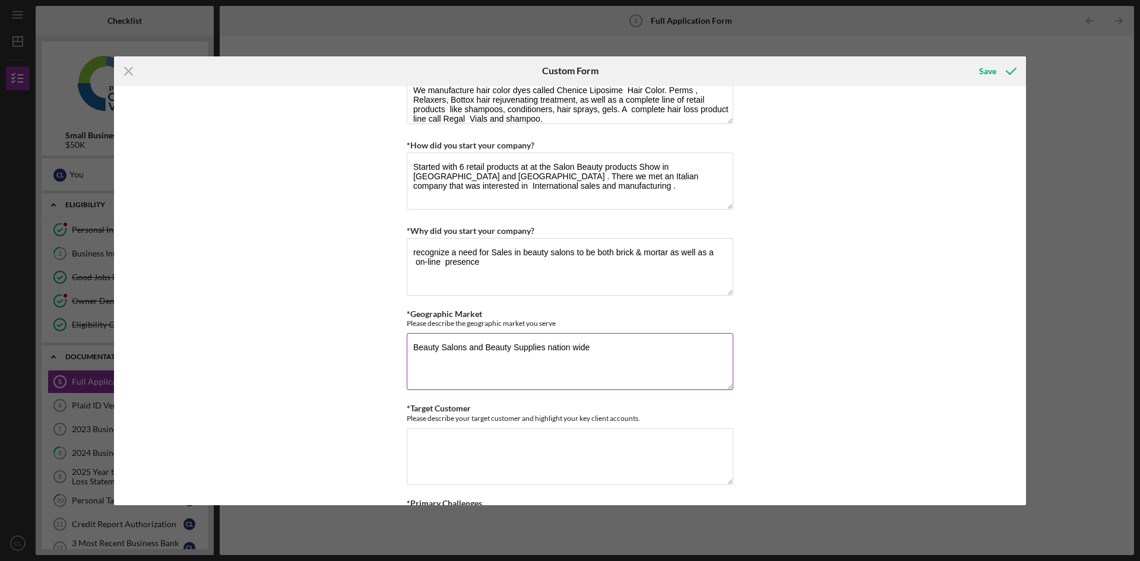
click at [569, 347] on textarea "Beauty Salons and Beauty Supplies nation wide" at bounding box center [570, 361] width 326 height 57
click at [574, 347] on textarea "Beauty Salons and Beauty Supplies nation wide" at bounding box center [570, 361] width 326 height 57
click at [570, 348] on textarea "Beauty Salons and Beauty Supplies nation wide" at bounding box center [570, 361] width 326 height 57
click at [617, 338] on textarea "Beauty Salons and Beauty Supplies nationwide" at bounding box center [570, 361] width 326 height 57
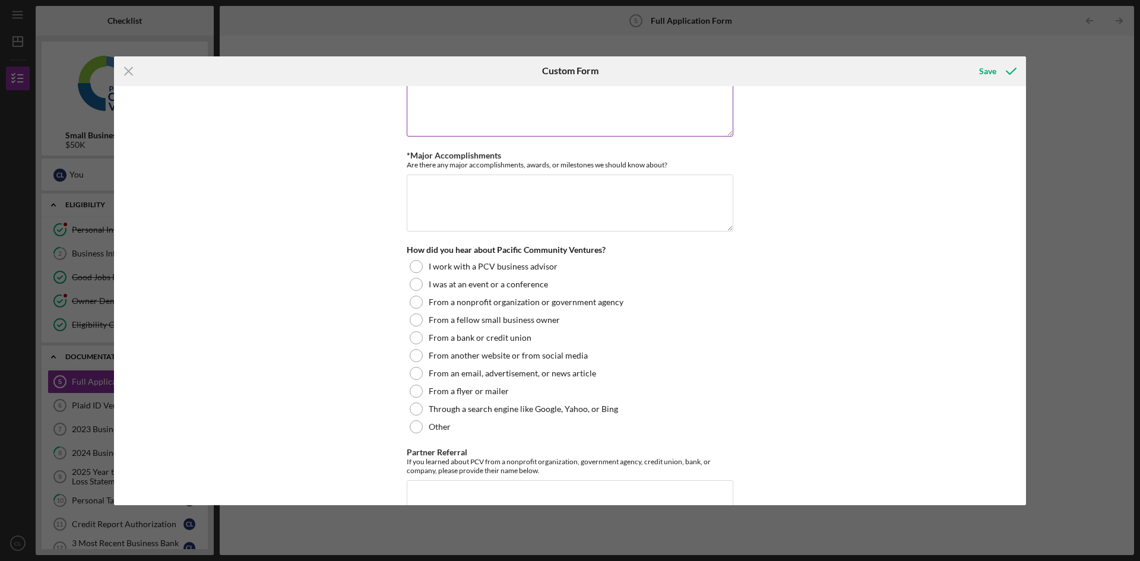
scroll to position [1187, 0]
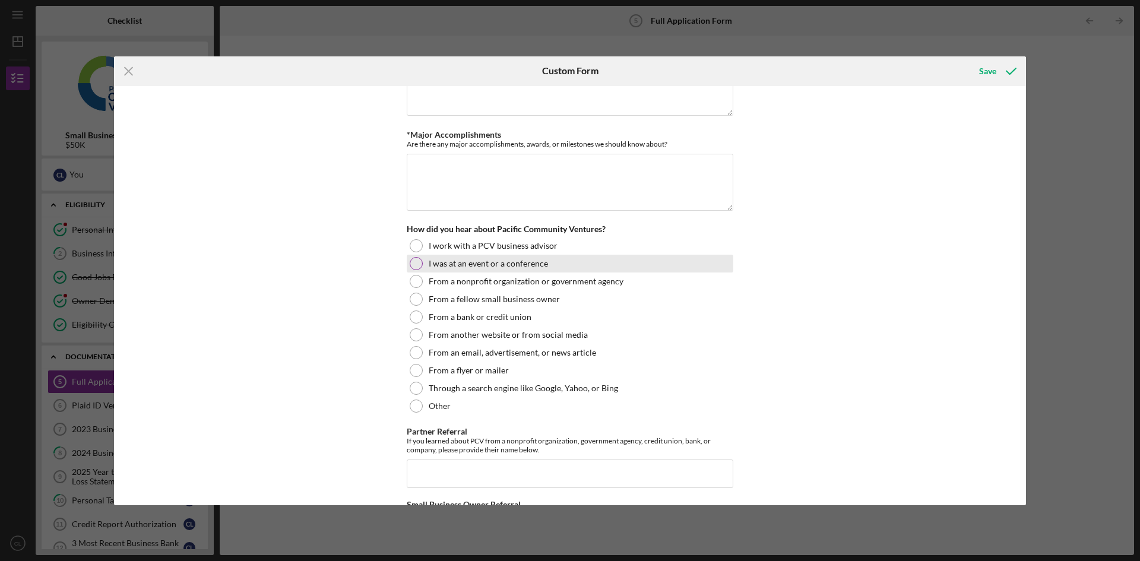
type textarea "Beauty Salons and Beauty Supplies nationwide the market is huge . There are ove…"
click at [418, 261] on div at bounding box center [416, 263] width 13 height 13
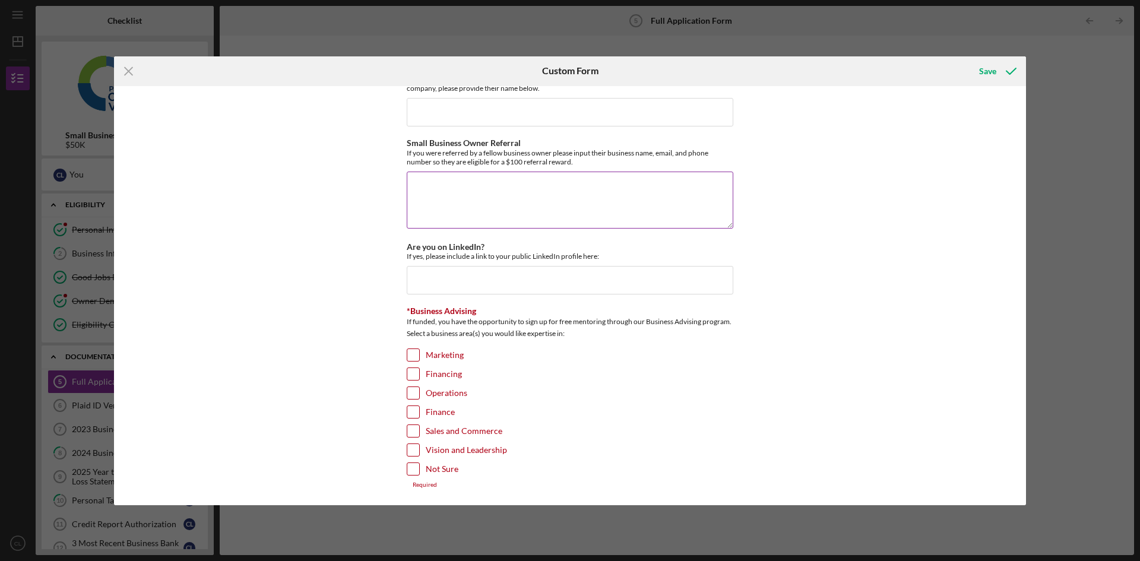
scroll to position [1550, 0]
click at [413, 353] on input "Marketing" at bounding box center [413, 354] width 12 height 12
checkbox input "true"
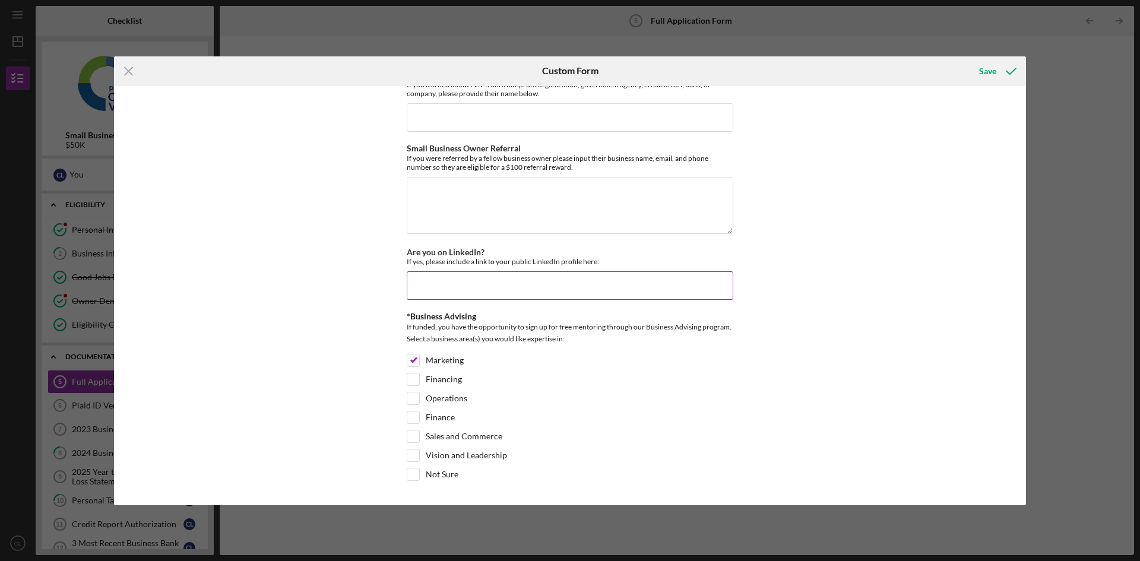
click at [417, 289] on input "Are you on LinkedIn?" at bounding box center [570, 285] width 326 height 28
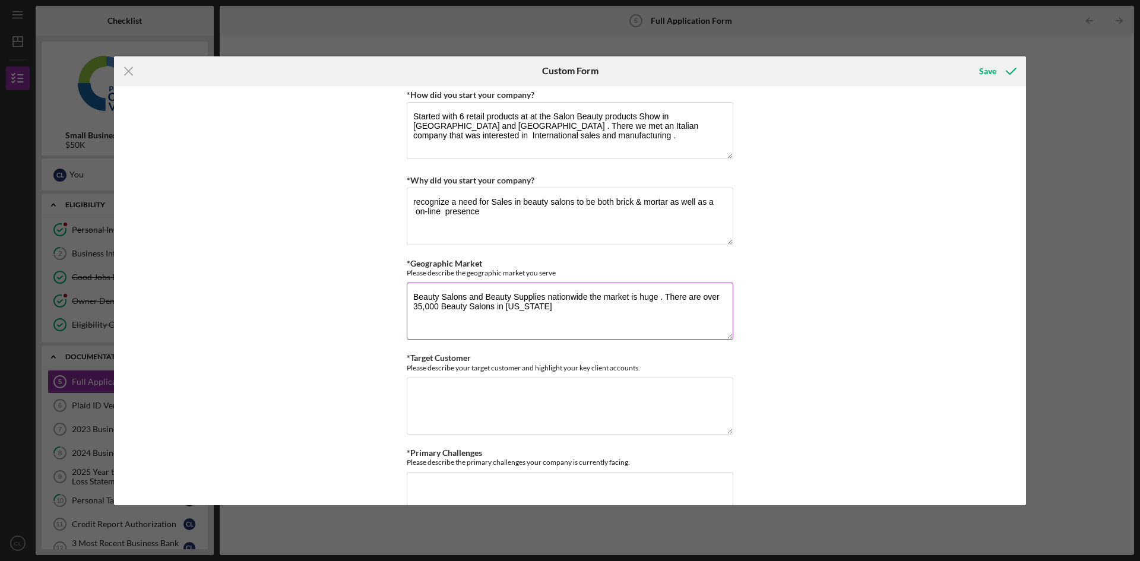
scroll to position [653, 0]
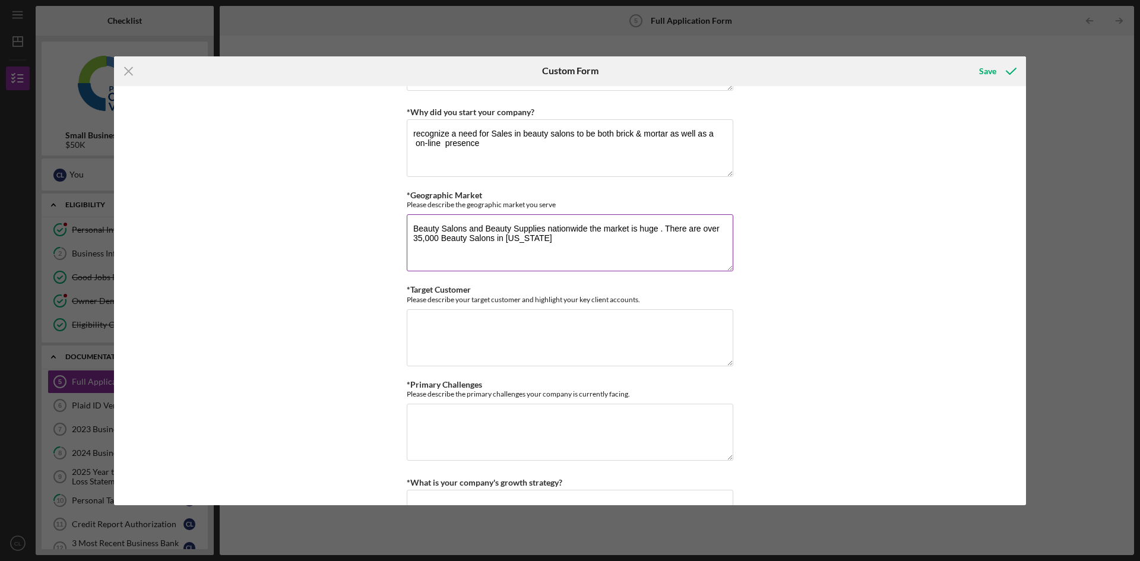
type input "yes"
click at [543, 244] on textarea "Beauty Salons and Beauty Supplies nationwide the market is huge . There are ove…" at bounding box center [570, 242] width 326 height 57
click at [569, 240] on textarea "Beauty Salons and Beauty Supplies nationwide the market is huge . There are ove…" at bounding box center [570, 242] width 326 height 57
click at [617, 237] on textarea "Beauty Salons and Beauty Supplies nationwide the market is huge . There are ove…" at bounding box center [570, 242] width 326 height 57
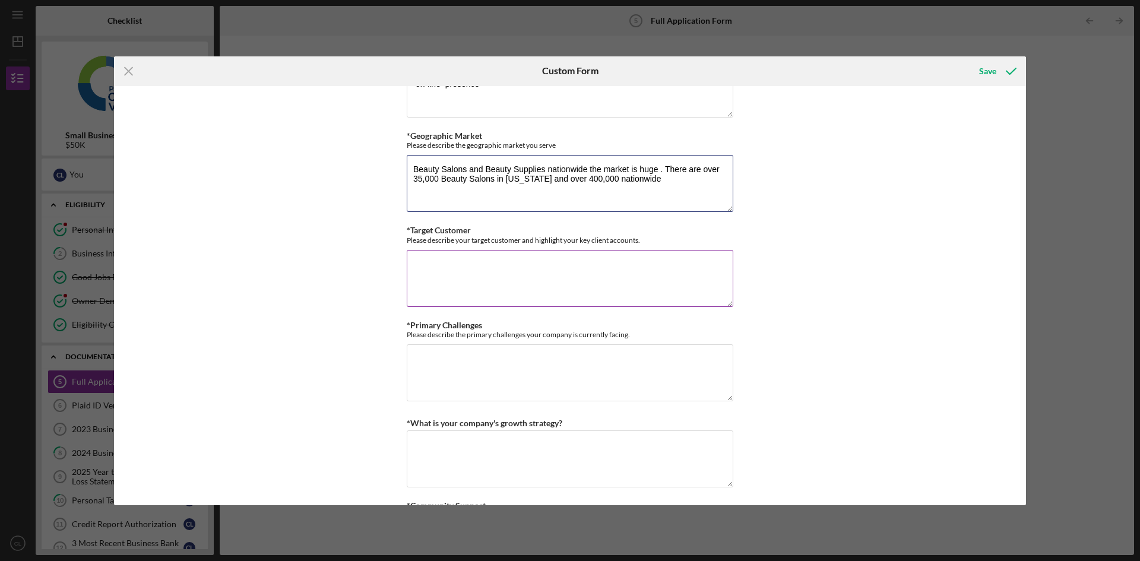
scroll to position [772, 0]
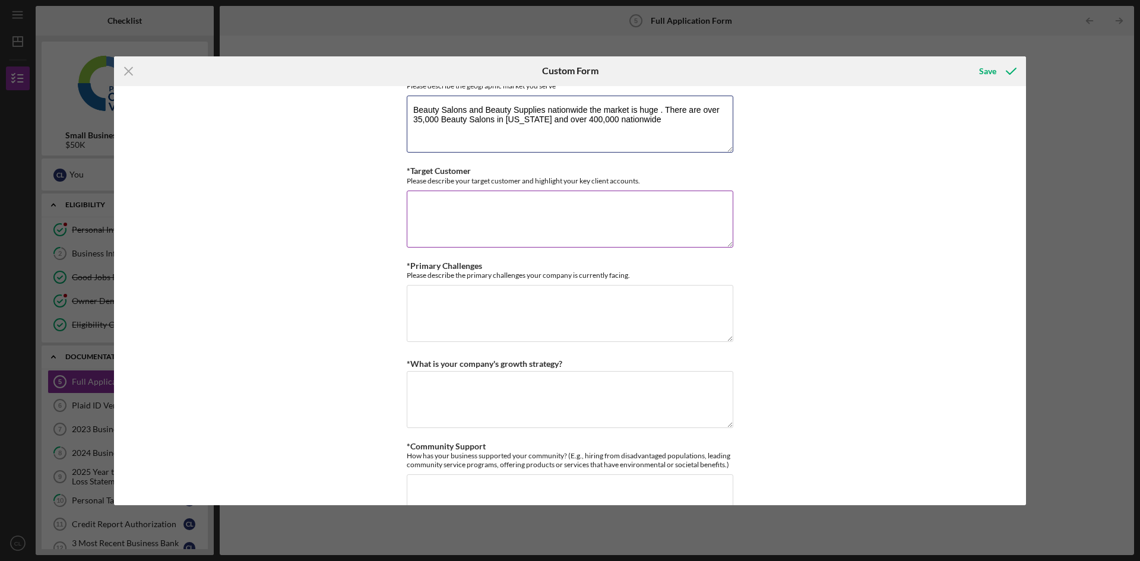
type textarea "Beauty Salons and Beauty Supplies nationwide the market is huge . There are ove…"
click at [472, 210] on textarea "*Target Customer" at bounding box center [570, 219] width 326 height 57
type textarea "Individual hair stylist and beauty salon owners."
click at [417, 296] on textarea "*Primary Challenges" at bounding box center [570, 313] width 326 height 57
type textarea "i"
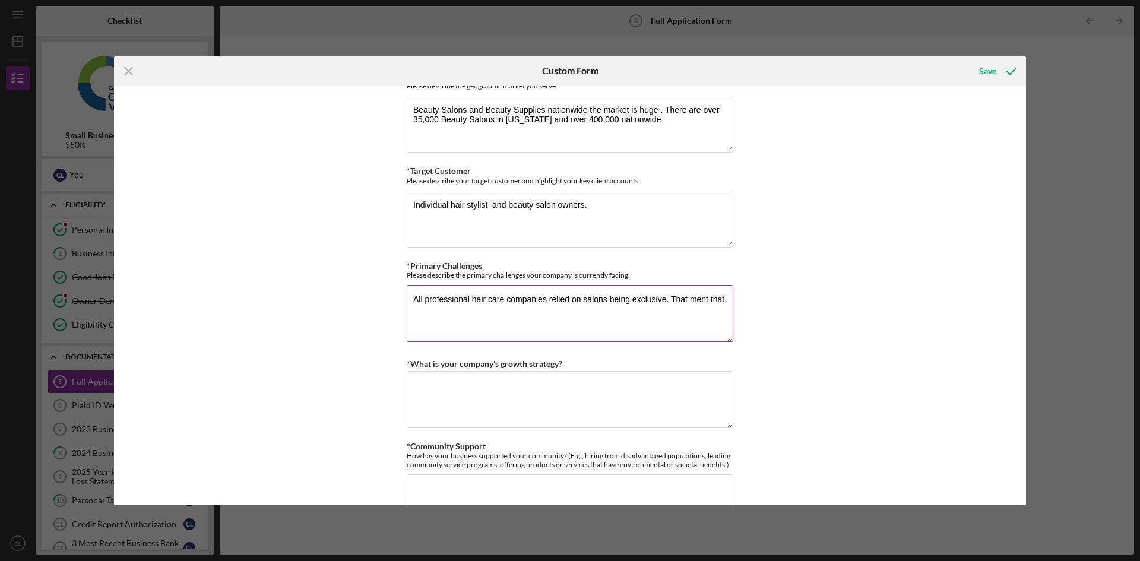
click at [698, 301] on textarea "All professional hair care companies relied on salons being exclusive. That men…" at bounding box center [570, 313] width 326 height 57
click at [411, 312] on textarea "All professional hair care companies relied on salons being exclusive. That mea…" at bounding box center [570, 313] width 326 height 57
click at [727, 301] on textarea "All professional hair care companies relied on salons being exclusive. That mea…" at bounding box center [570, 313] width 326 height 57
click at [590, 319] on textarea "All professional hair care companies relied on salons being exclusive. That mea…" at bounding box center [570, 313] width 326 height 57
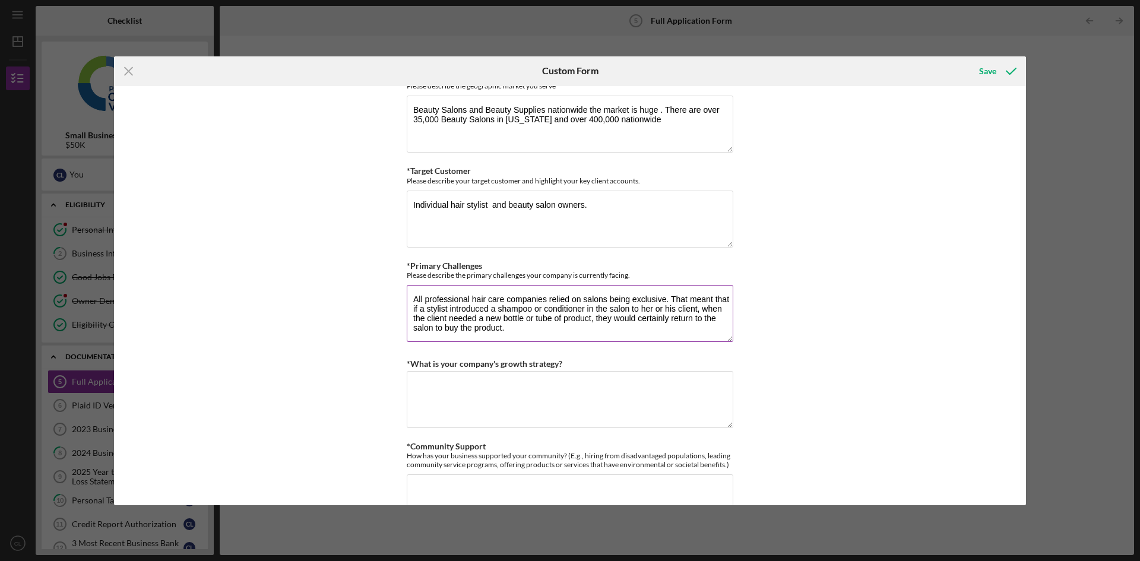
click at [413, 325] on textarea "All professional hair care companies relied on salons being exclusive. That mea…" at bounding box center [570, 313] width 326 height 57
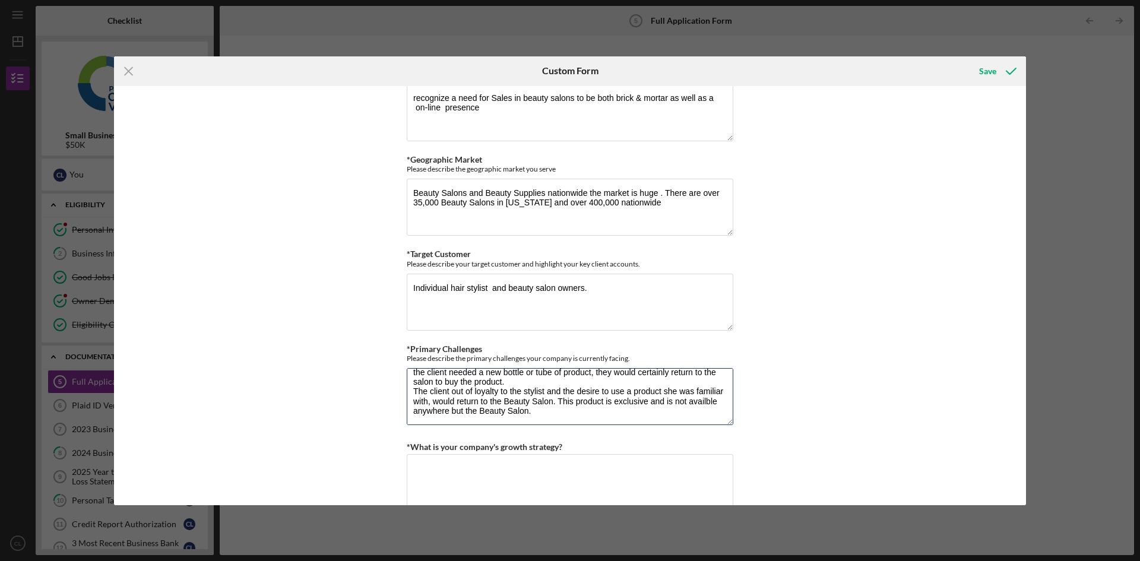
scroll to position [653, 0]
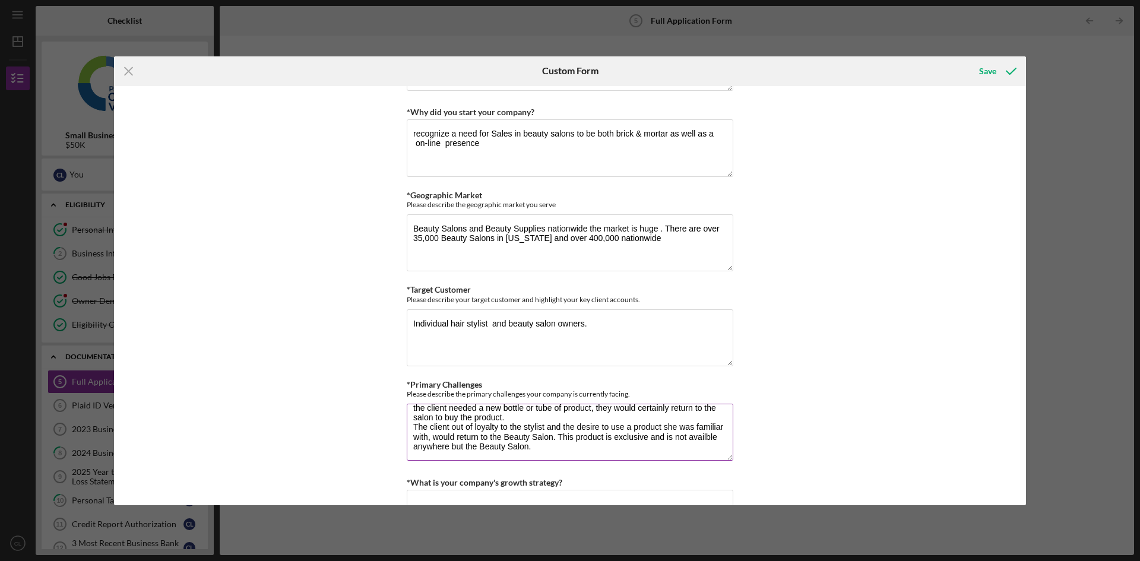
click at [543, 440] on textarea "All professional hair care companies relied on salons being exclusive. That mea…" at bounding box center [570, 432] width 326 height 57
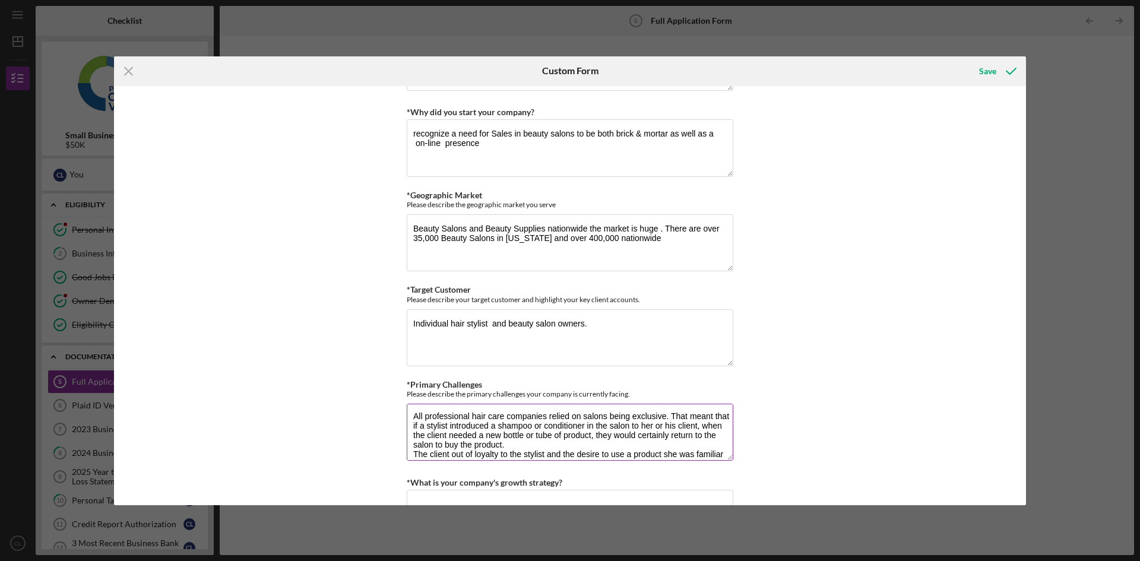
scroll to position [0, 0]
click at [410, 437] on textarea "All professional hair care companies relied on salons being exclusive. That mea…" at bounding box center [570, 432] width 326 height 57
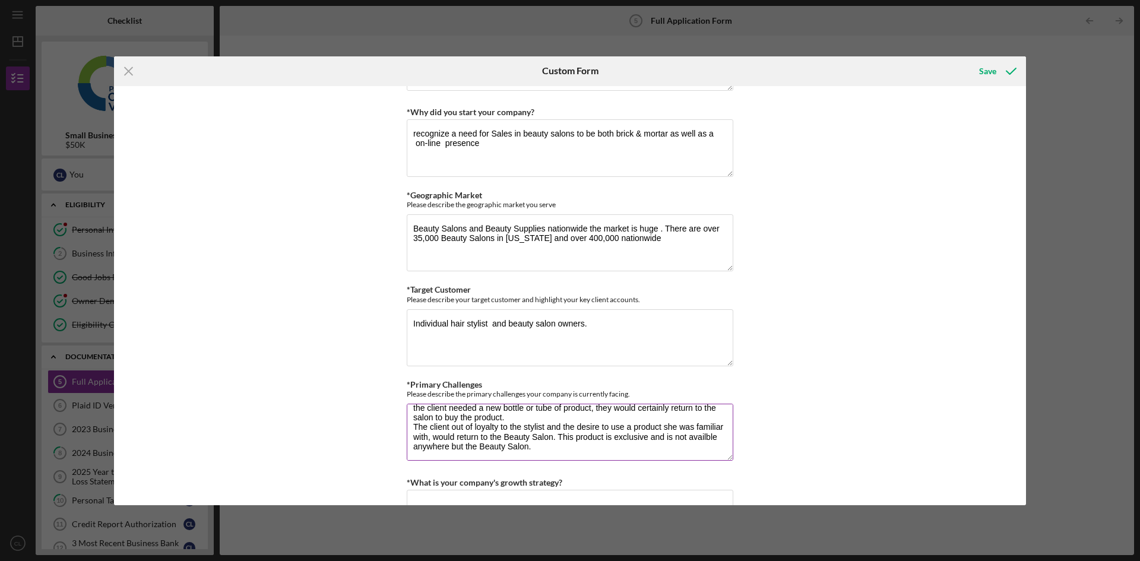
scroll to position [58, 0]
click at [705, 410] on textarea "All professional hair care companies relied on salons being exclusive. That mea…" at bounding box center [570, 432] width 326 height 57
click at [549, 424] on textarea "All professional hair care companies relied on salons being exclusive. That mea…" at bounding box center [570, 432] width 326 height 57
click at [537, 421] on textarea "All professional hair care companies relied on salons being exclusive. That mea…" at bounding box center [570, 432] width 326 height 57
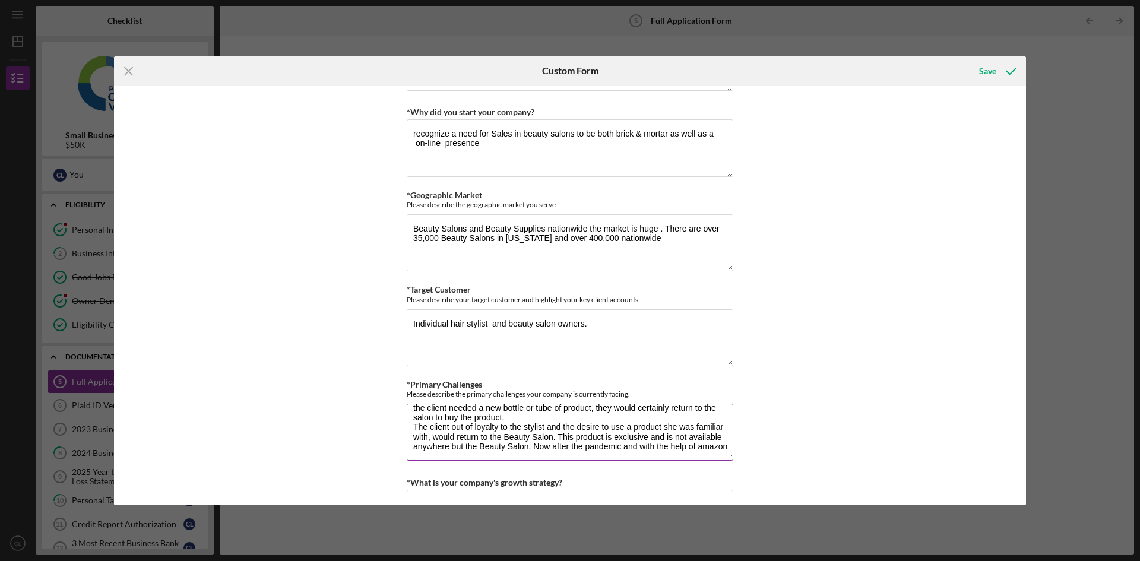
scroll to position [66, 0]
click at [448, 420] on textarea "All professional hair care companies relied on salons being exclusive. That mea…" at bounding box center [570, 432] width 326 height 57
drag, startPoint x: 446, startPoint y: 420, endPoint x: 457, endPoint y: 416, distance: 12.0
click at [448, 419] on textarea "All professional hair care companies relied on salons being exclusive. That mea…" at bounding box center [570, 432] width 326 height 57
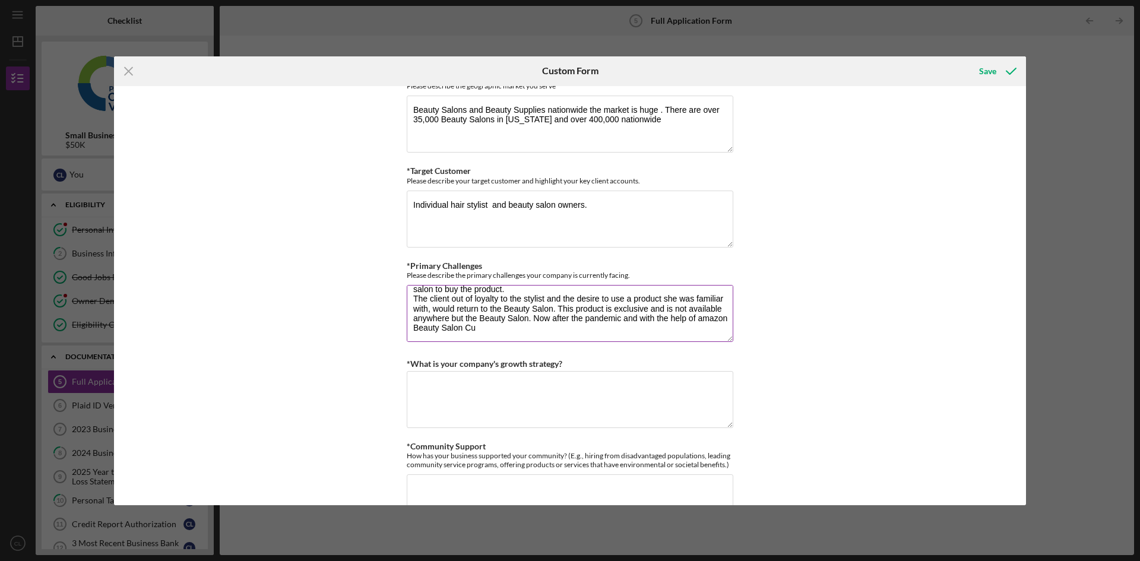
scroll to position [67, 0]
click at [527, 291] on textarea "All professional hair care companies relied on salons being exclusive. That mea…" at bounding box center [570, 313] width 326 height 57
click at [528, 292] on textarea "All professional hair care companies relied on salons being exclusive. That mea…" at bounding box center [570, 313] width 326 height 57
click at [531, 292] on textarea "All professional hair care companies relied on salons being exclusive. That mea…" at bounding box center [570, 313] width 326 height 57
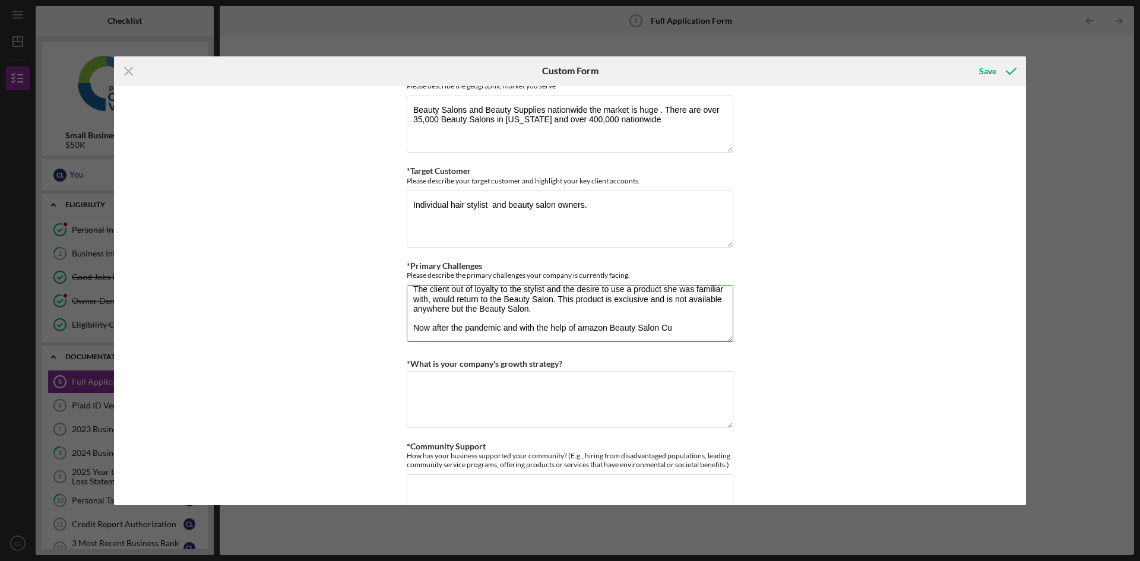
scroll to position [77, 0]
click at [673, 300] on textarea "All professional hair care companies relied on salons being exclusive. That mea…" at bounding box center [570, 313] width 326 height 57
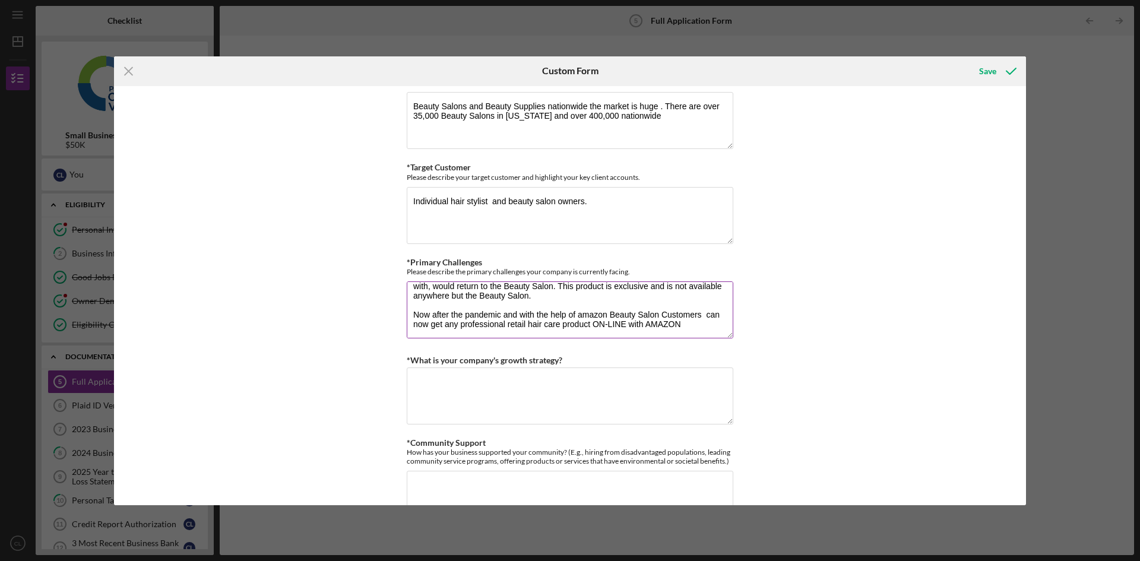
scroll to position [831, 0]
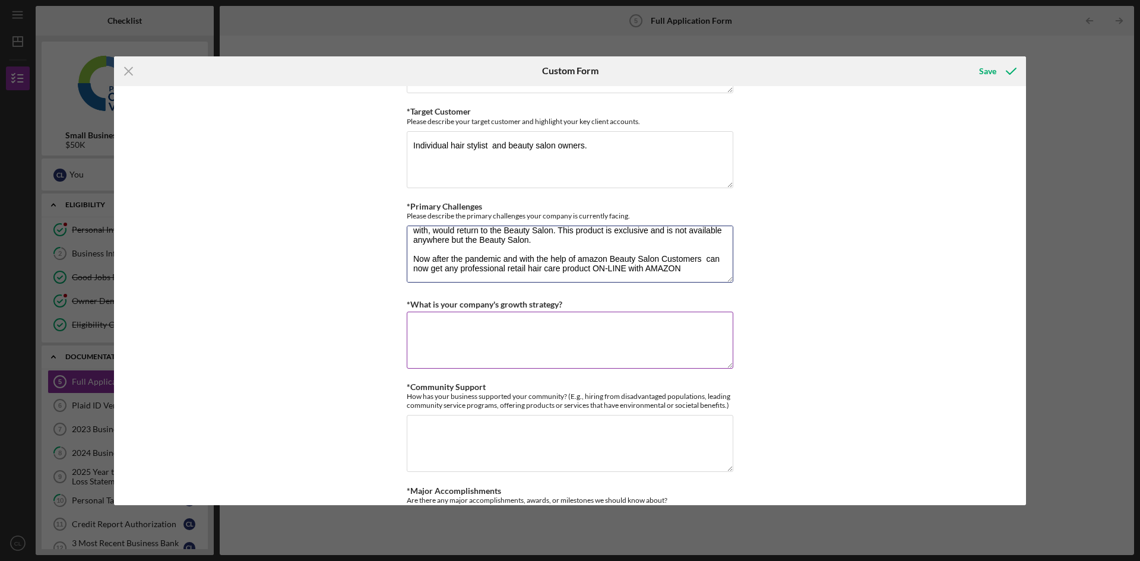
type textarea "All professional hair care companies relied on salons being exclusive. That mea…"
click at [474, 321] on textarea "*What is your company's growth strategy?" at bounding box center [570, 340] width 326 height 57
click at [646, 332] on textarea "Create a partnership with individual Stylist/Salon Owners" at bounding box center [570, 340] width 326 height 57
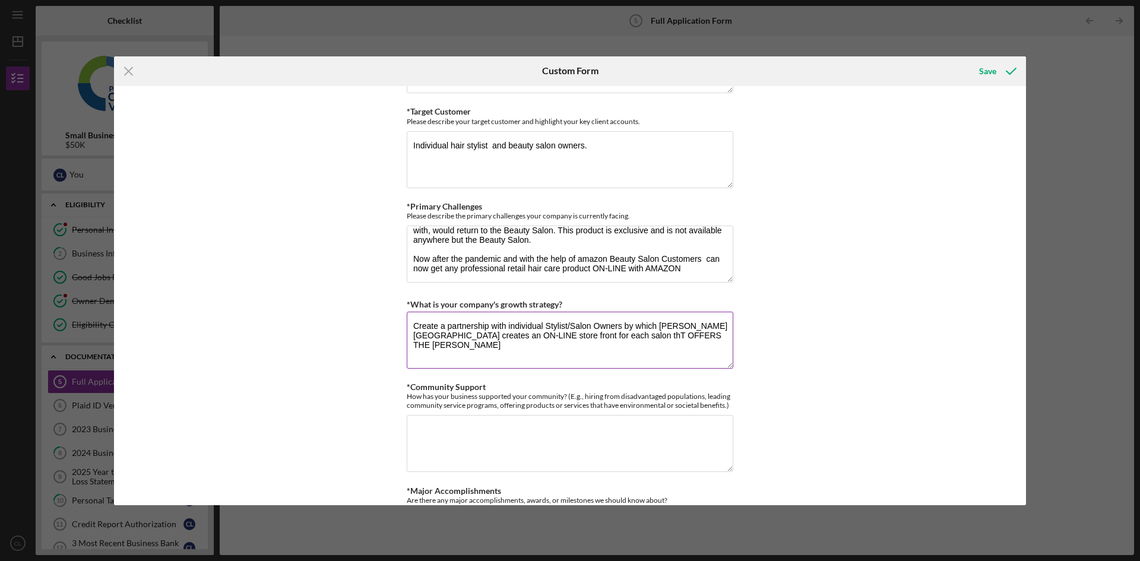
click at [704, 337] on textarea "Create a partnership with individual Stylist/Salon Owners by which [PERSON_NAME…" at bounding box center [570, 340] width 326 height 57
click at [612, 338] on textarea "Create a partnership with individual Stylist/Salon Owners by which [PERSON_NAME…" at bounding box center [570, 340] width 326 height 57
click at [613, 332] on textarea "Create a partnership with individual Stylist/Salon Owners by which [PERSON_NAME…" at bounding box center [570, 340] width 326 height 57
drag, startPoint x: 432, startPoint y: 340, endPoint x: 445, endPoint y: 339, distance: 13.7
click at [433, 340] on textarea "Create a partnership with individual Stylist/Salon Owners by which [PERSON_NAME…" at bounding box center [570, 340] width 326 height 57
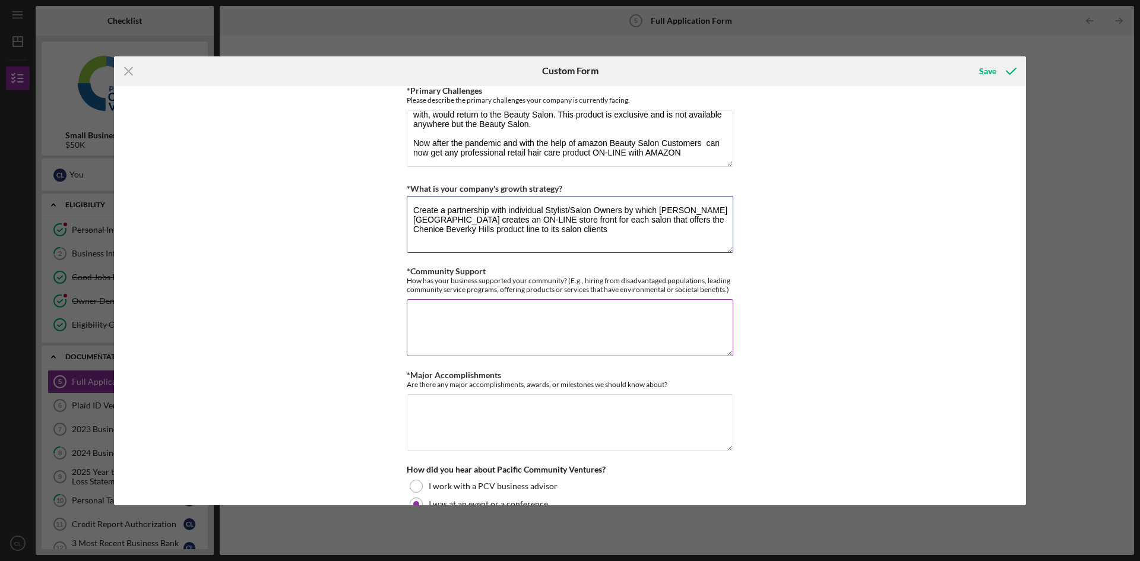
scroll to position [950, 0]
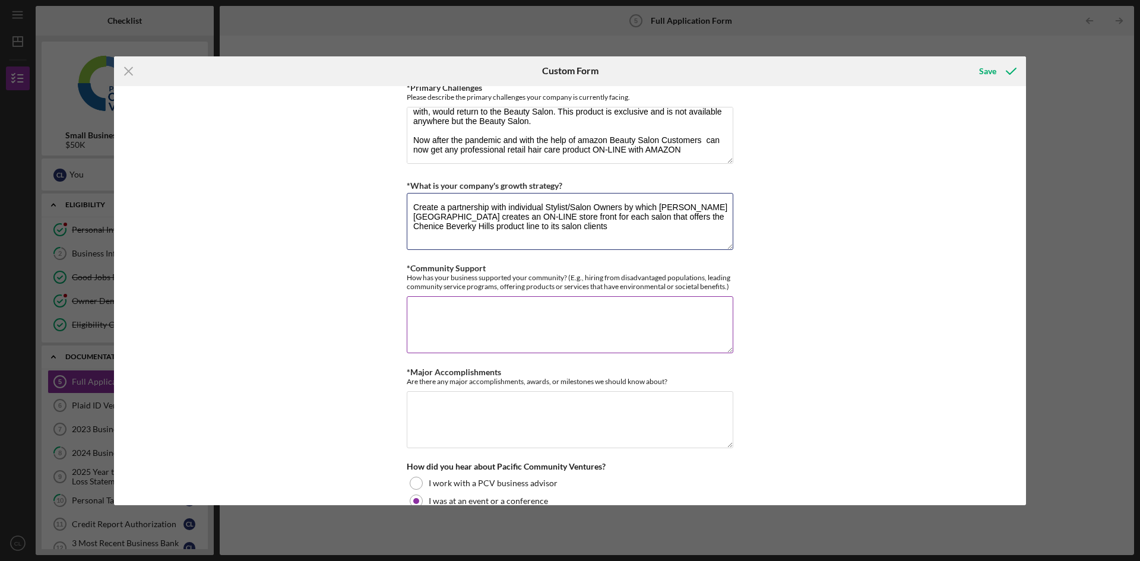
type textarea "Create a partnership with individual Stylist/Salon Owners by which [PERSON_NAME…"
click at [443, 309] on textarea "*Community Support" at bounding box center [570, 324] width 326 height 57
click at [652, 309] on textarea "We support the Stylist that carry our product line with direct salon educat" at bounding box center [570, 324] width 326 height 57
click at [713, 311] on textarea "We support the Stylist that carry our product line with direct salon product ed…" at bounding box center [570, 324] width 326 height 57
type textarea "We support the Stylist that carry our product line with direct salon product ed…"
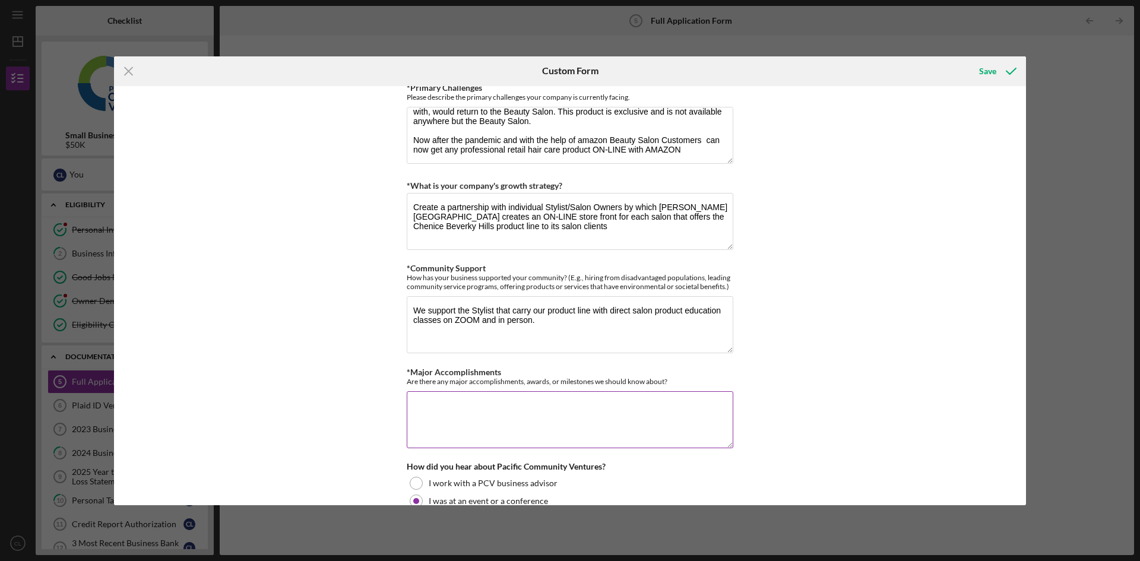
click at [446, 407] on textarea "*Major Accomplishments" at bounding box center [570, 419] width 326 height 57
click at [409, 424] on textarea "we survived" at bounding box center [570, 419] width 326 height 57
click at [469, 401] on textarea "we survived" at bounding box center [570, 419] width 326 height 57
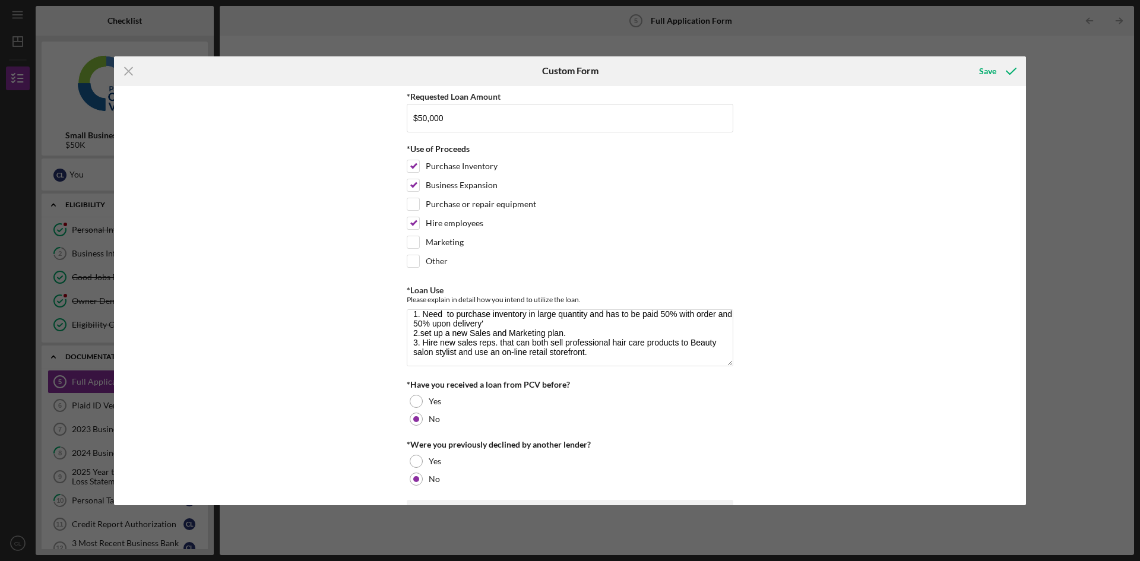
scroll to position [119, 0]
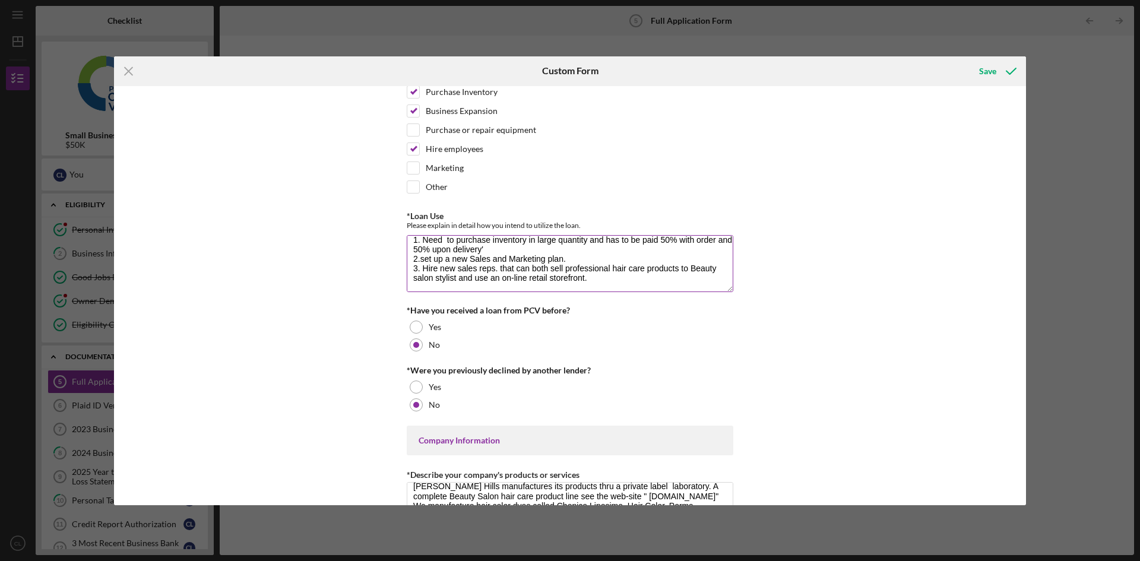
type textarea "we survived the Covid Pandemic and now the wildfires in [GEOGRAPHIC_DATA]."
click at [444, 240] on textarea "1. Need to purchase inventory in large quantity and has to be paid 50% with ord…" at bounding box center [570, 263] width 326 height 57
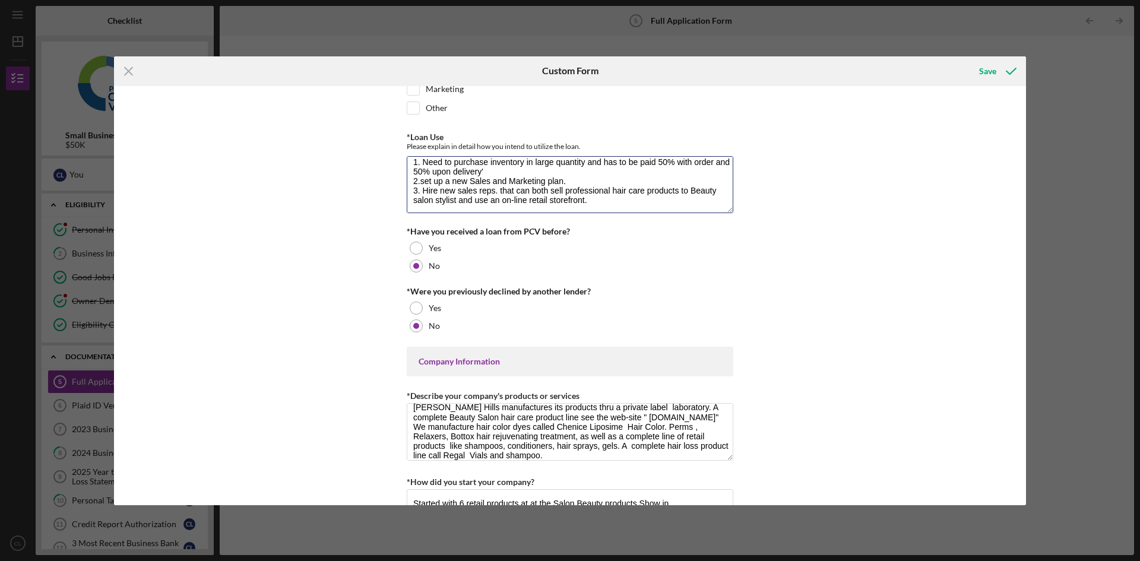
scroll to position [178, 0]
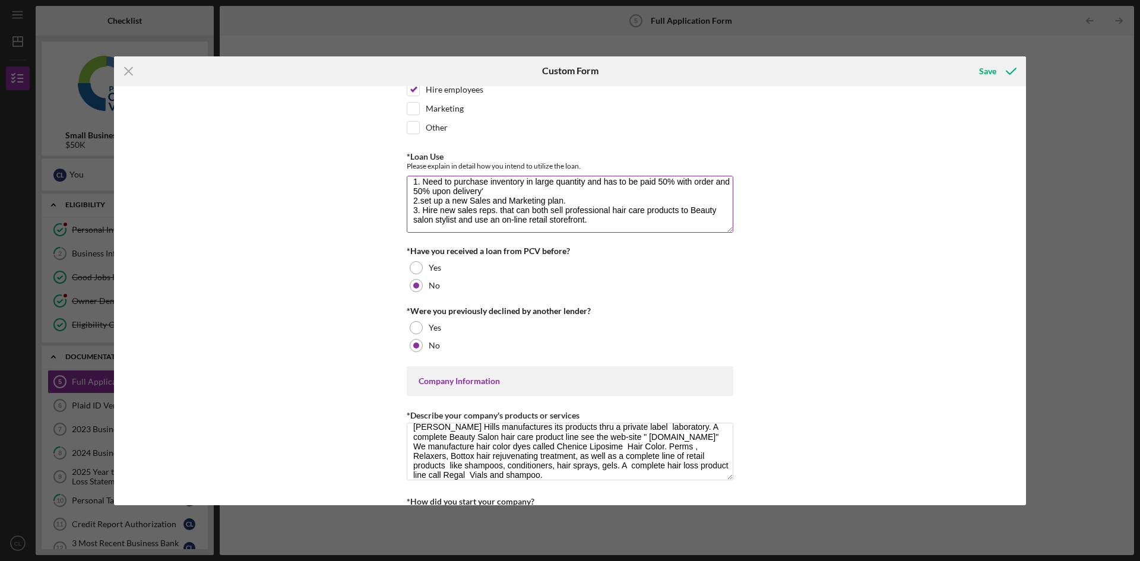
click at [423, 200] on textarea "1. Need to purchase inventory in large quantity and has to be paid 50% with ord…" at bounding box center [570, 204] width 326 height 57
click at [496, 208] on textarea "1. Need to purchase inventory in large quantity and has to be paid 50% with ord…" at bounding box center [570, 204] width 326 height 57
drag, startPoint x: 491, startPoint y: 212, endPoint x: 473, endPoint y: 211, distance: 18.4
click at [470, 211] on textarea "1. Need to purchase inventory in large quantity and has to be paid 50% with ord…" at bounding box center [570, 204] width 326 height 57
click at [482, 211] on textarea "1. Need to purchase inventory in large quantity and has to be paid 50% with ord…" at bounding box center [570, 204] width 326 height 57
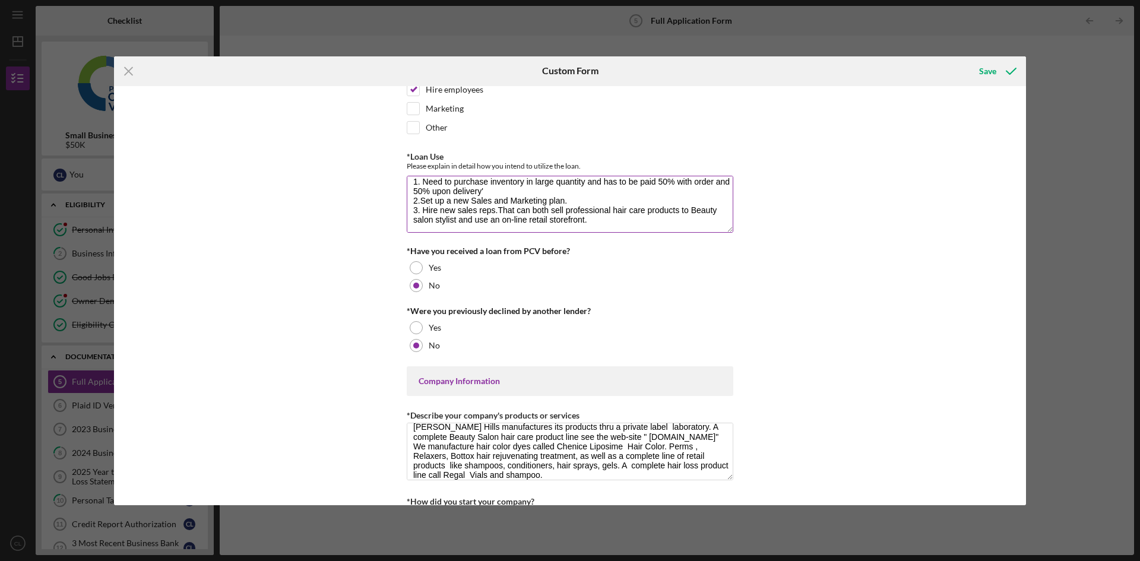
click at [492, 213] on textarea "1. Need to purchase inventory in large quantity and has to be paid 50% with ord…" at bounding box center [570, 204] width 326 height 57
click at [505, 211] on textarea "1. Need to purchase inventory in large quantity and has to be paid 50% with ord…" at bounding box center [570, 204] width 326 height 57
click at [499, 211] on textarea "1. Need to purchase inventory in large quantity and has to be paid 50% with ord…" at bounding box center [570, 204] width 326 height 57
click at [496, 211] on textarea "1. Need to purchase inventory in large quantity and has to be paid 50% with ord…" at bounding box center [570, 204] width 326 height 57
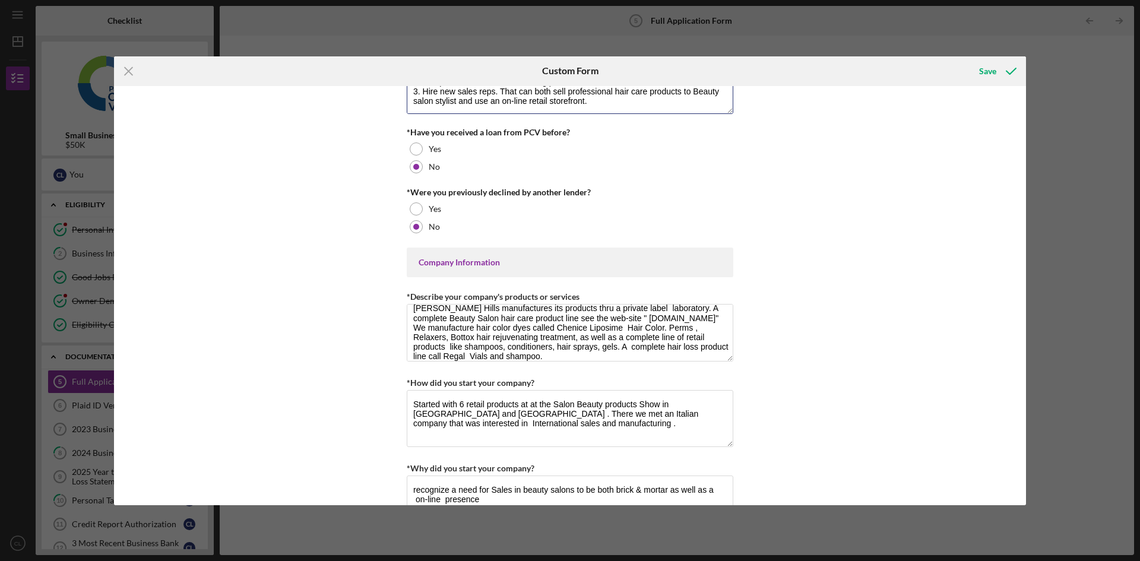
scroll to position [356, 0]
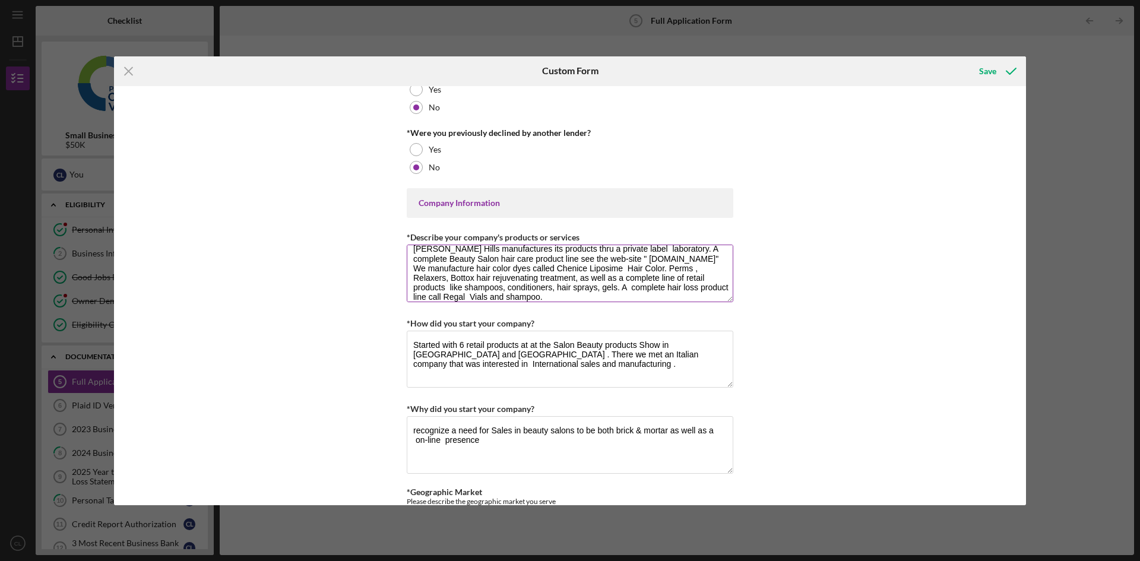
type textarea "1. Need to purchase inventory in large quantity and has to be paid 50% with ord…"
click at [626, 268] on textarea "[PERSON_NAME] Hills manufactures its products thru a private label laboratory. …" at bounding box center [570, 273] width 326 height 57
click at [616, 269] on textarea "[PERSON_NAME] Hills manufactures its products thru a private label laboratory. …" at bounding box center [570, 273] width 326 height 57
click at [610, 269] on textarea "[PERSON_NAME] Hills manufactures its products thru a private label laboratory. …" at bounding box center [570, 273] width 326 height 57
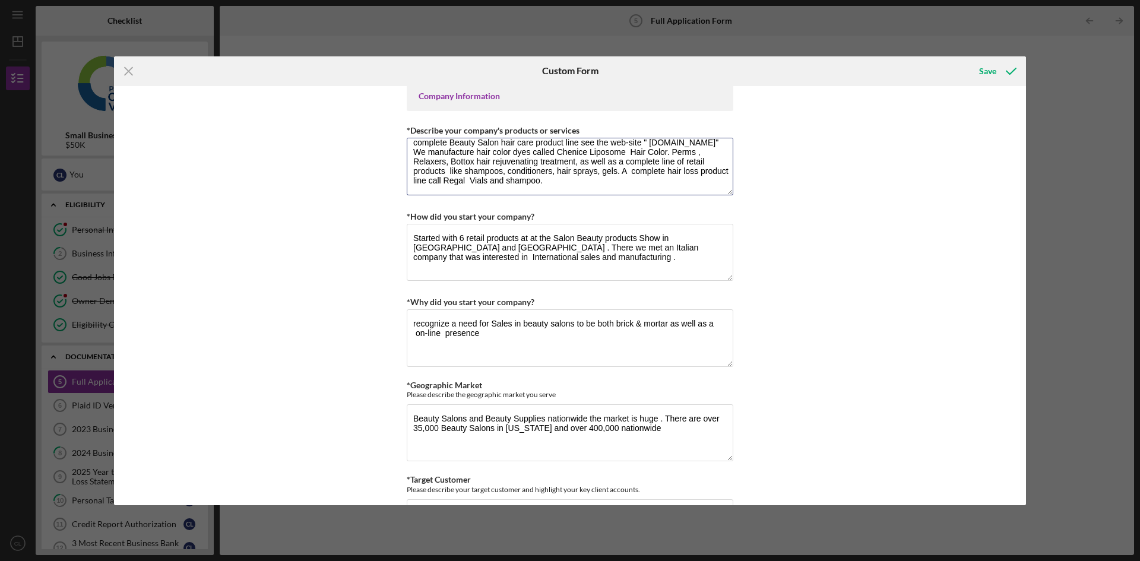
scroll to position [475, 0]
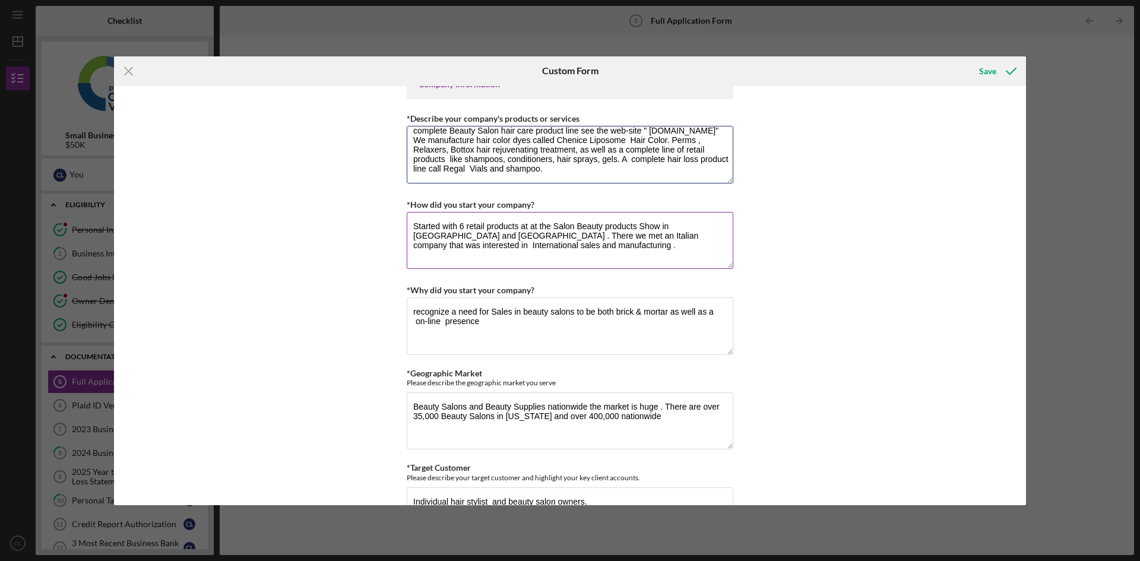
type textarea "[PERSON_NAME] Hills manufactures its products thru a private label laboratory. …"
click at [524, 226] on textarea "Started with 6 retail products at at the Salon Beauty products Show in [GEOGRAP…" at bounding box center [570, 240] width 326 height 57
click at [430, 236] on textarea "Started with 6 retail products at the Salon Beauty products Show in [GEOGRAPHIC…" at bounding box center [570, 240] width 326 height 57
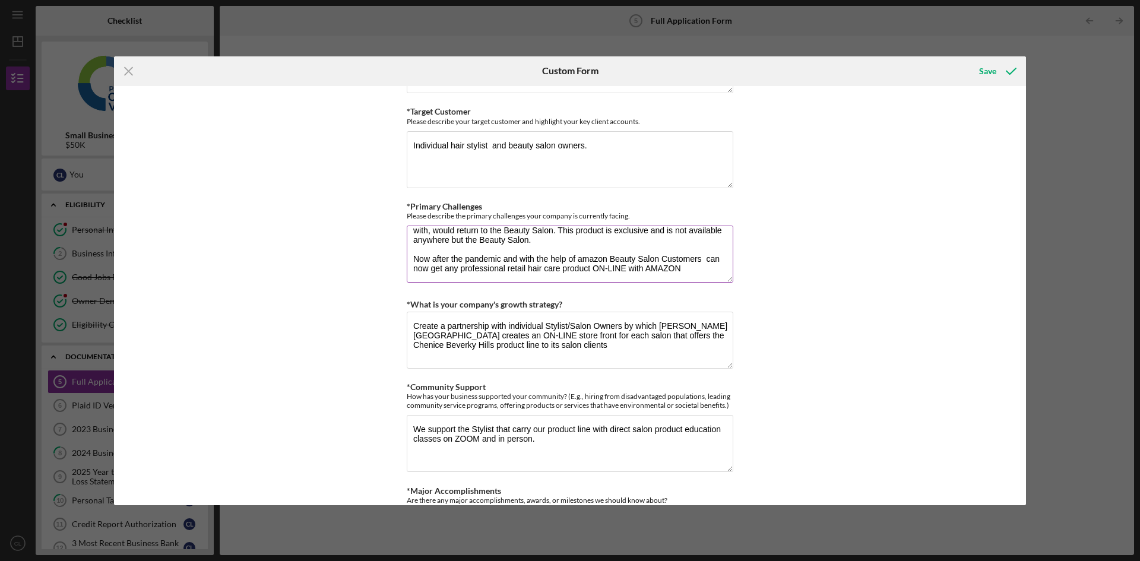
scroll to position [772, 0]
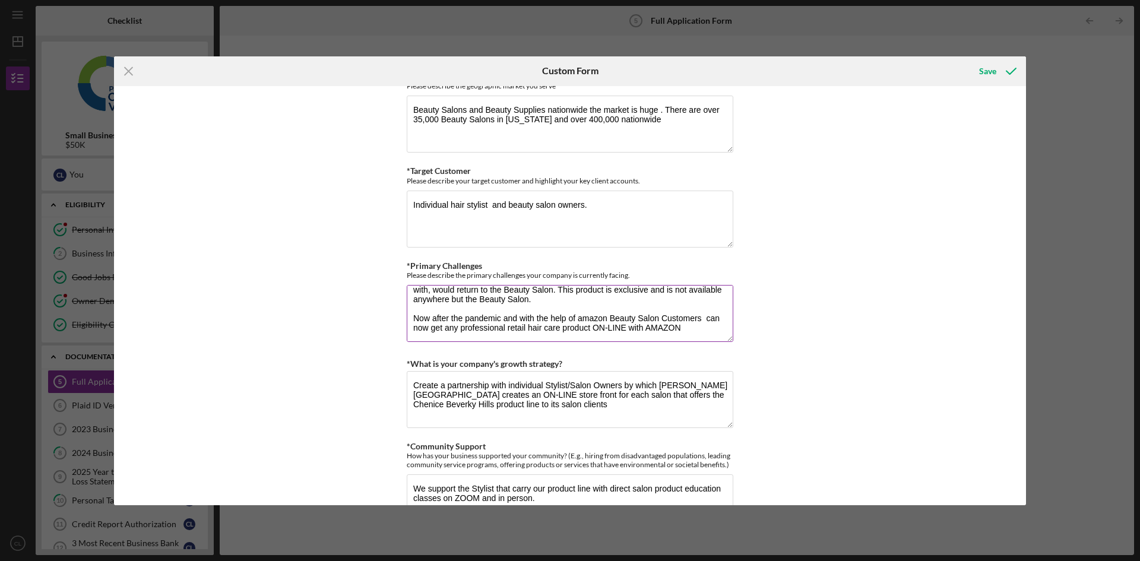
type textarea "Started with 6 retail products at the Salon Beauty products Show in [GEOGRAPHIC…"
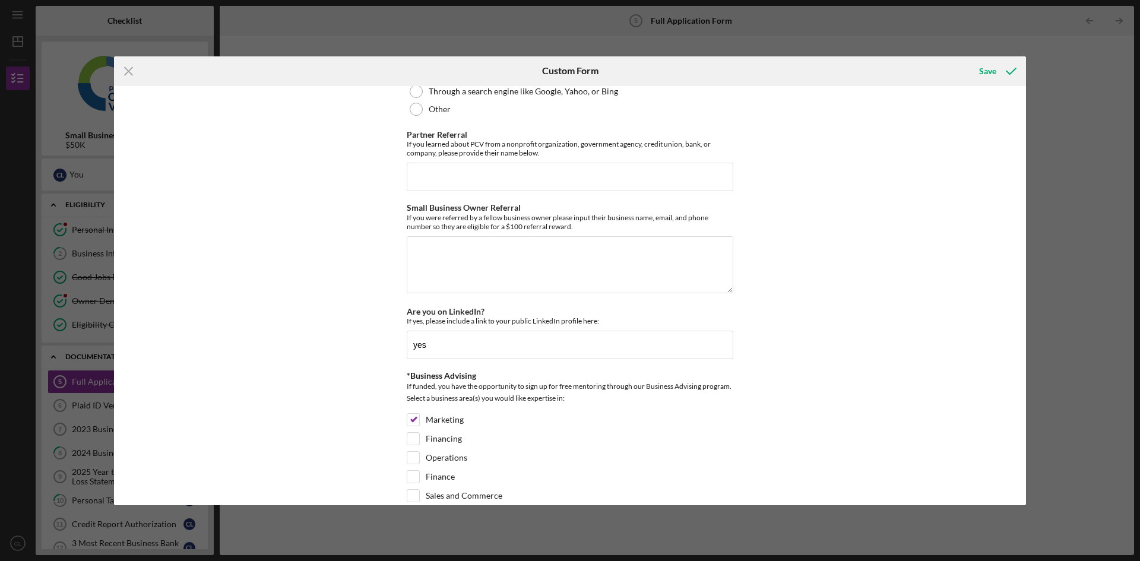
scroll to position [1543, 0]
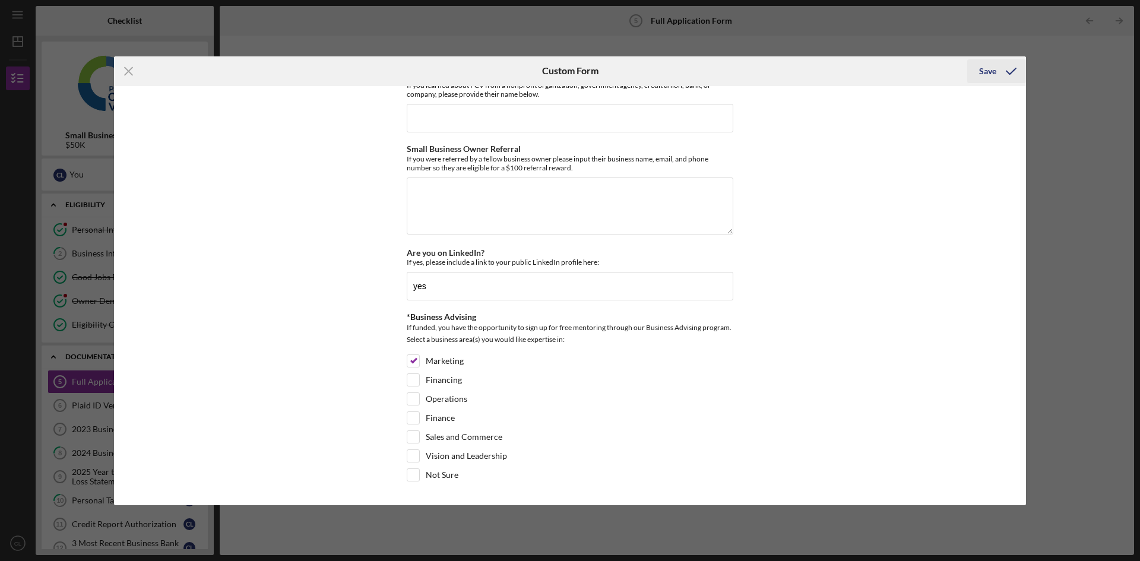
click at [995, 73] on div "Save" at bounding box center [987, 71] width 17 height 24
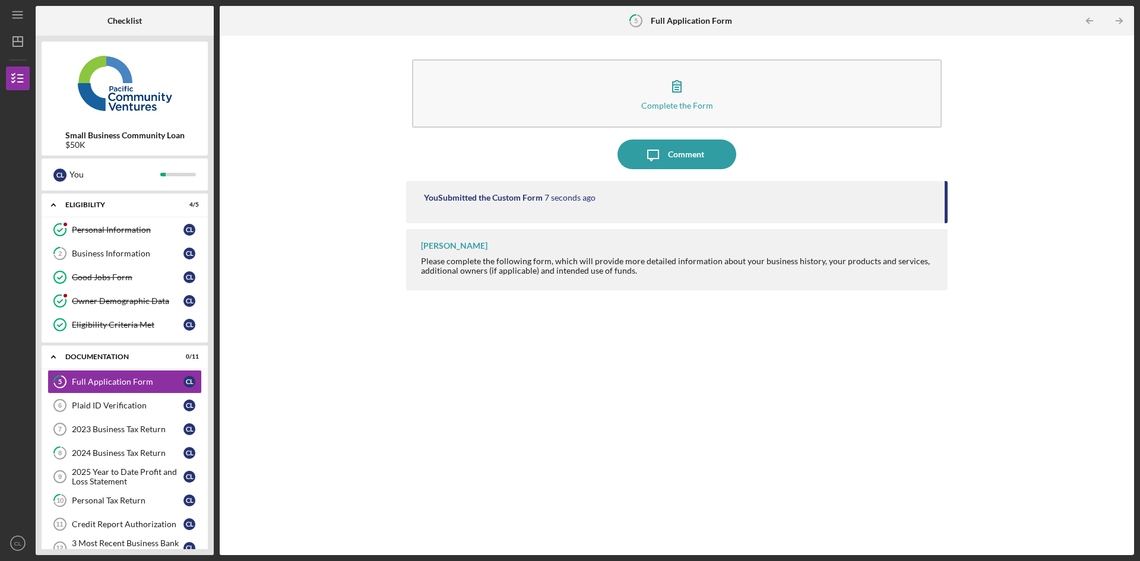
click at [432, 201] on div "You Submitted the Custom Form" at bounding box center [483, 197] width 119 height 9
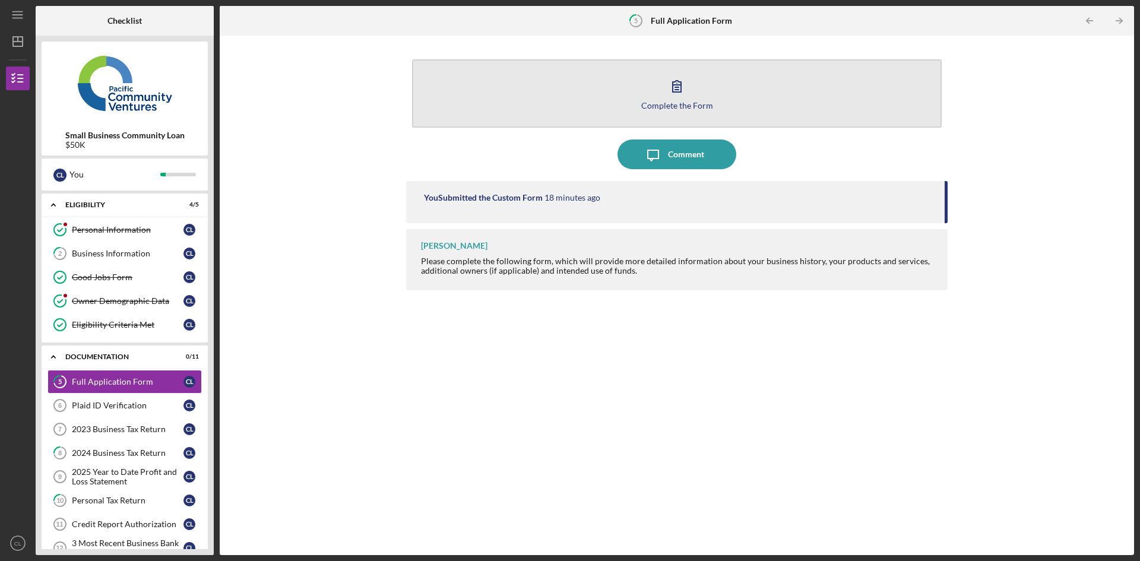
click at [674, 91] on icon "button" at bounding box center [677, 86] width 30 height 30
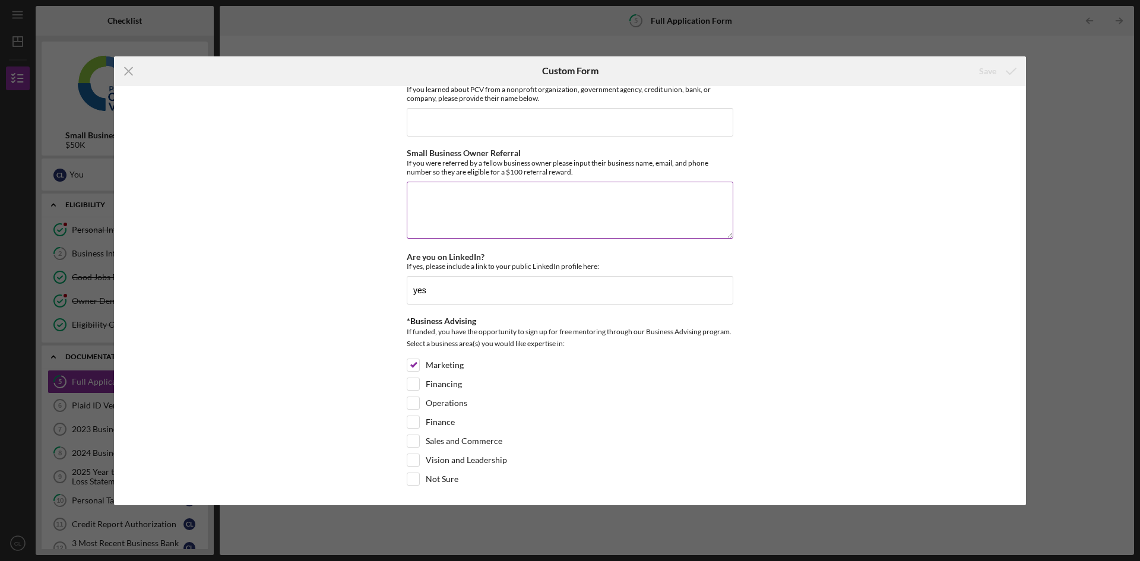
scroll to position [1543, 0]
